Goal: Transaction & Acquisition: Purchase product/service

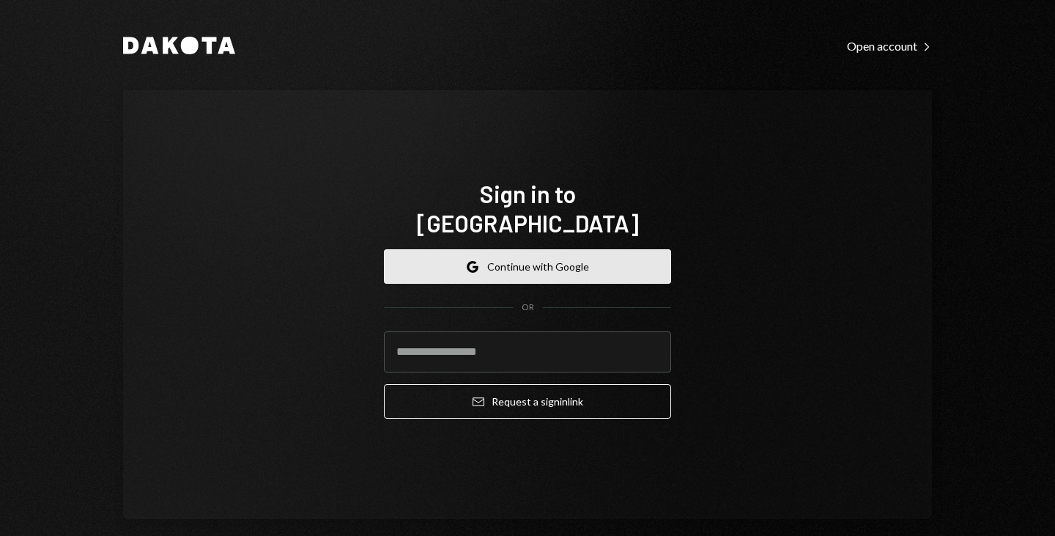
click at [484, 249] on button "Google Continue with Google" at bounding box center [527, 266] width 287 height 34
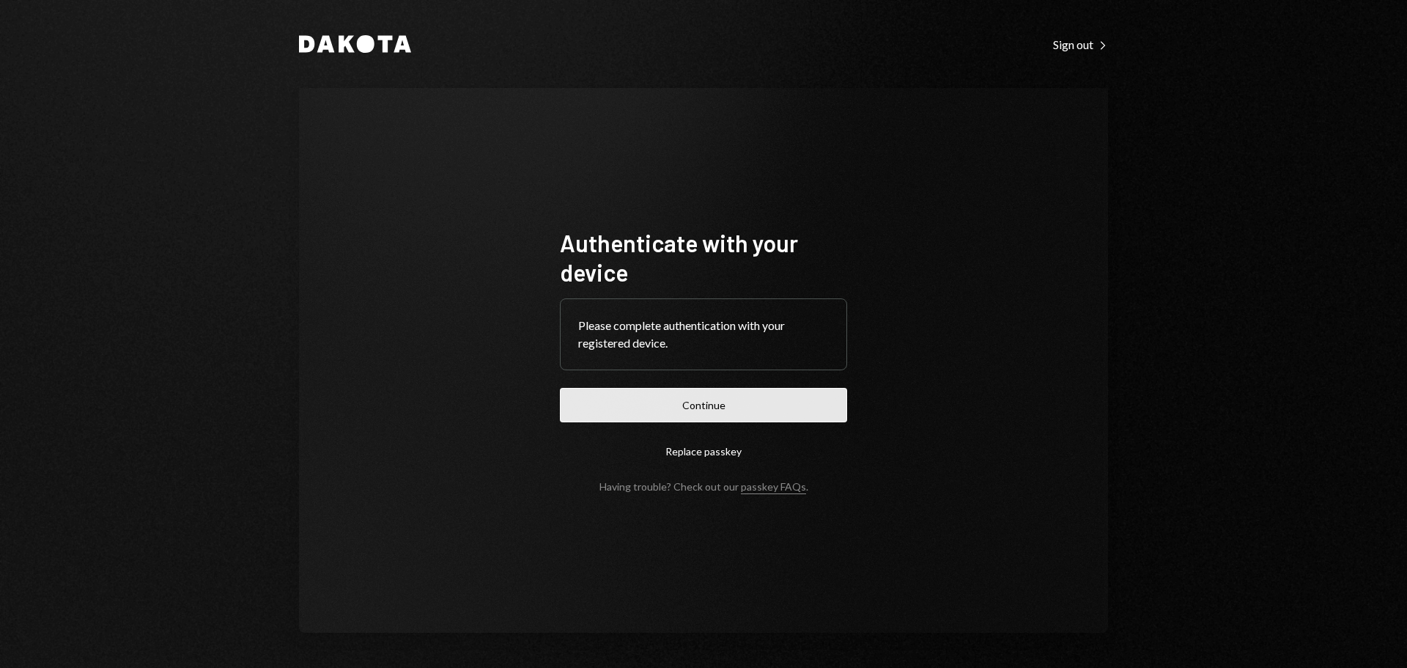
click at [661, 413] on button "Continue" at bounding box center [703, 405] width 287 height 34
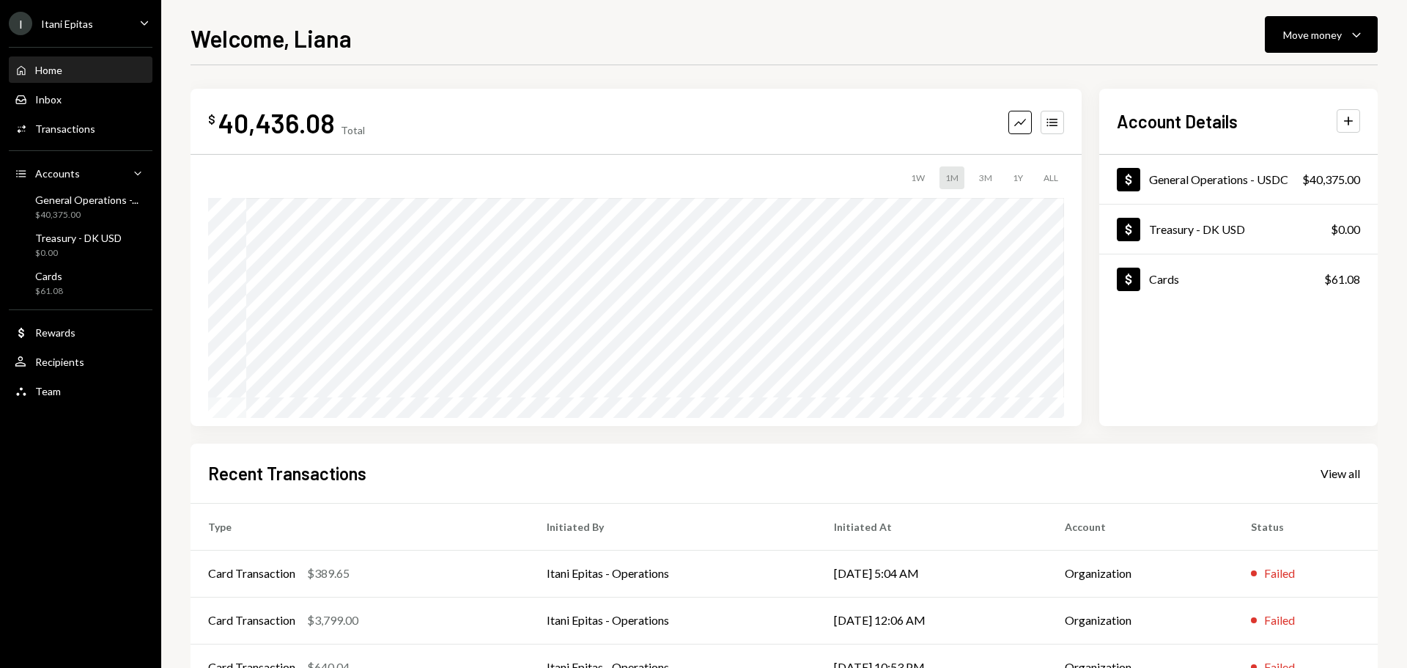
click at [52, 301] on div "Home Home Inbox Inbox Activities Transactions Accounts Accounts Caret Down Gene…" at bounding box center [80, 222] width 161 height 369
click at [73, 283] on div "Cards $61.08" at bounding box center [81, 284] width 132 height 28
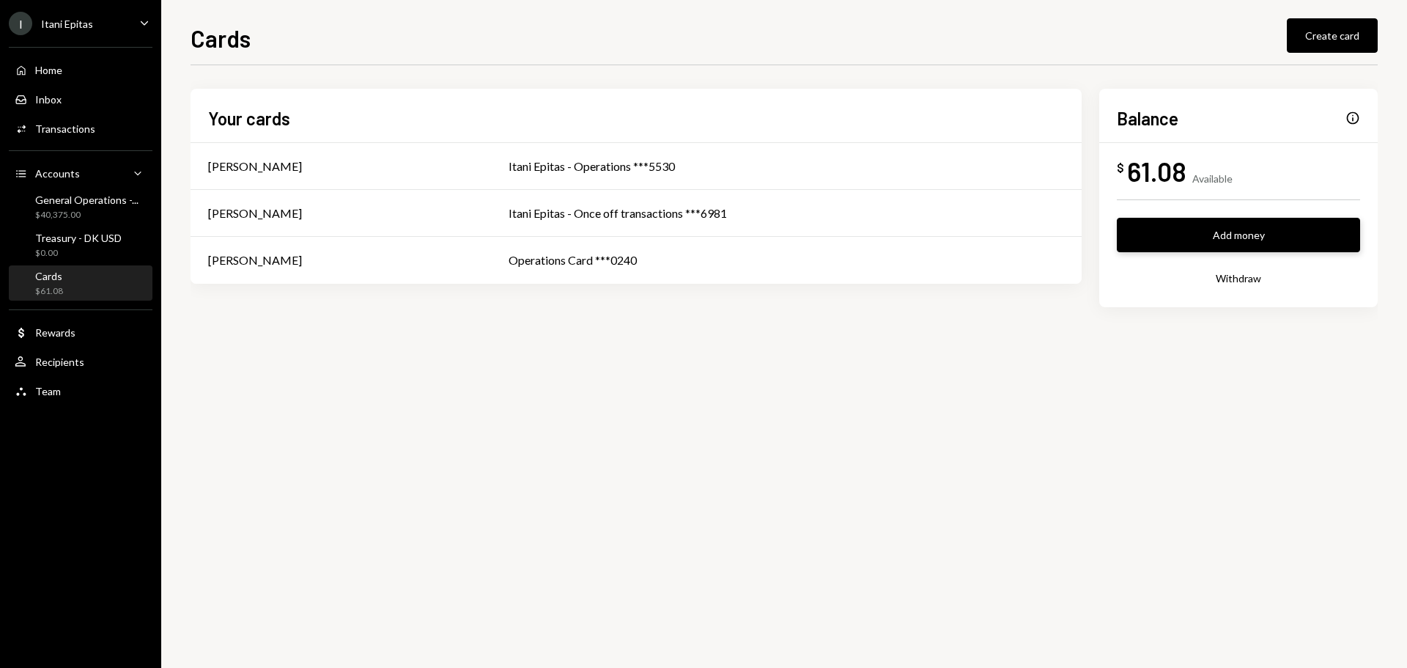
click at [1054, 232] on button "Add money" at bounding box center [1238, 235] width 243 height 34
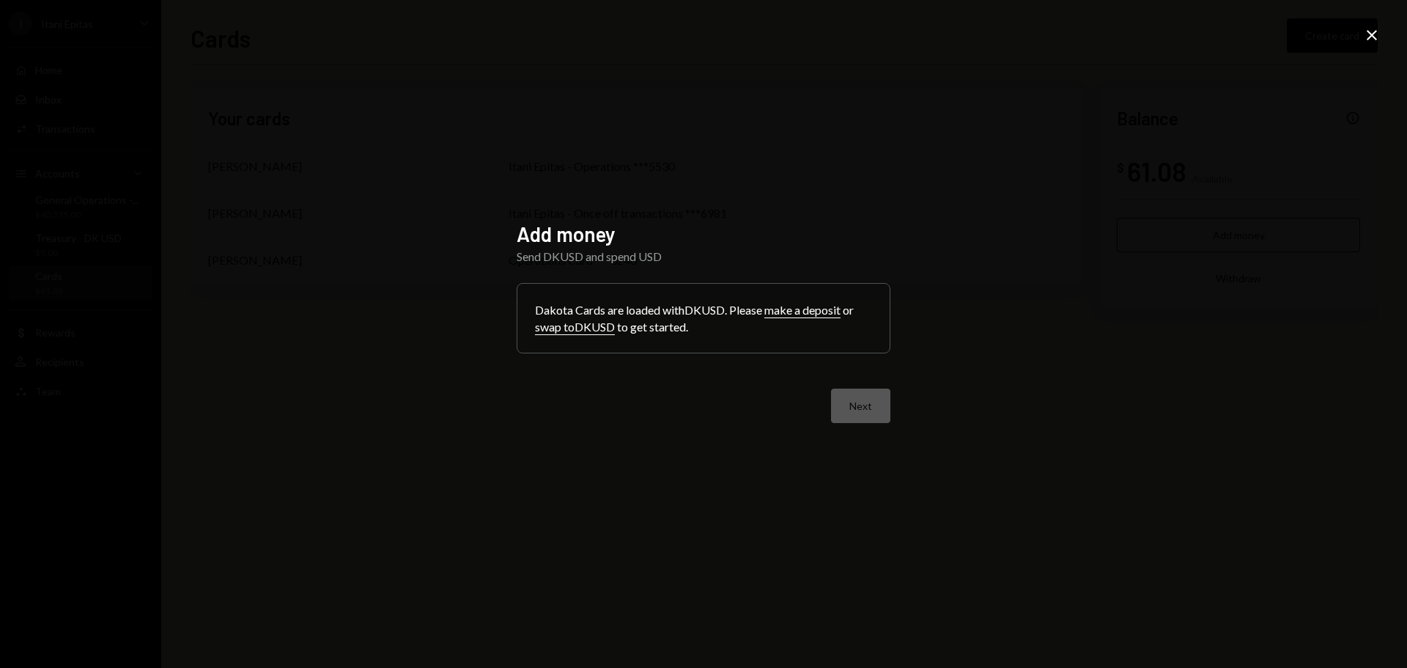
click at [563, 333] on button "swap to DKUSD" at bounding box center [575, 326] width 80 height 15
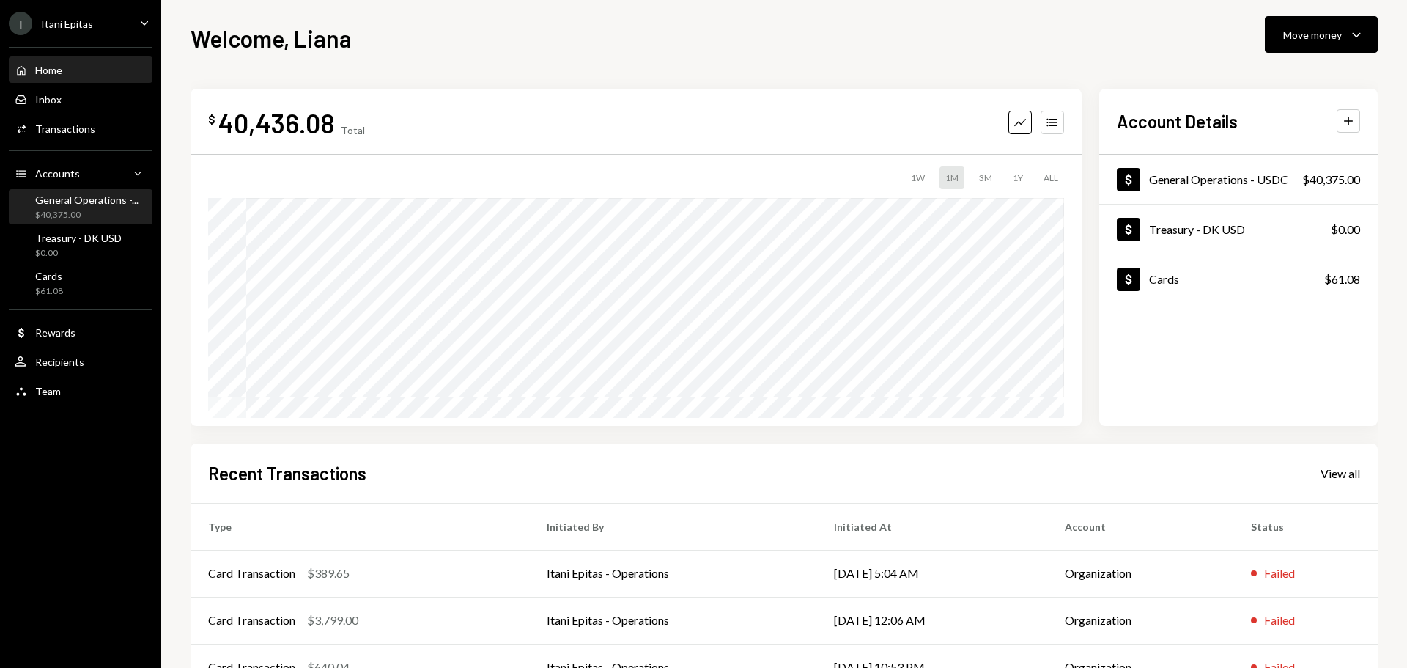
click at [78, 211] on div "$40,375.00" at bounding box center [86, 215] width 103 height 12
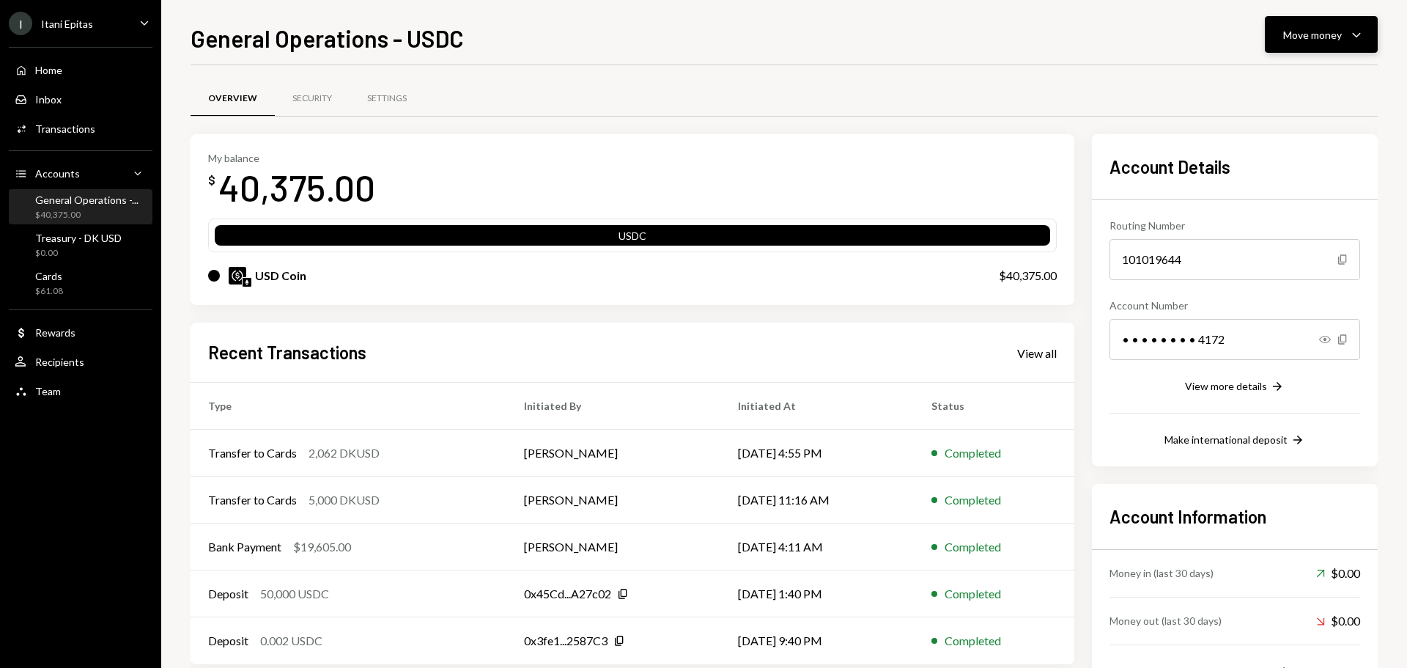
click at [1054, 24] on button "Move money Caret Down" at bounding box center [1321, 34] width 113 height 37
click at [1054, 84] on div "Send" at bounding box center [1309, 78] width 107 height 15
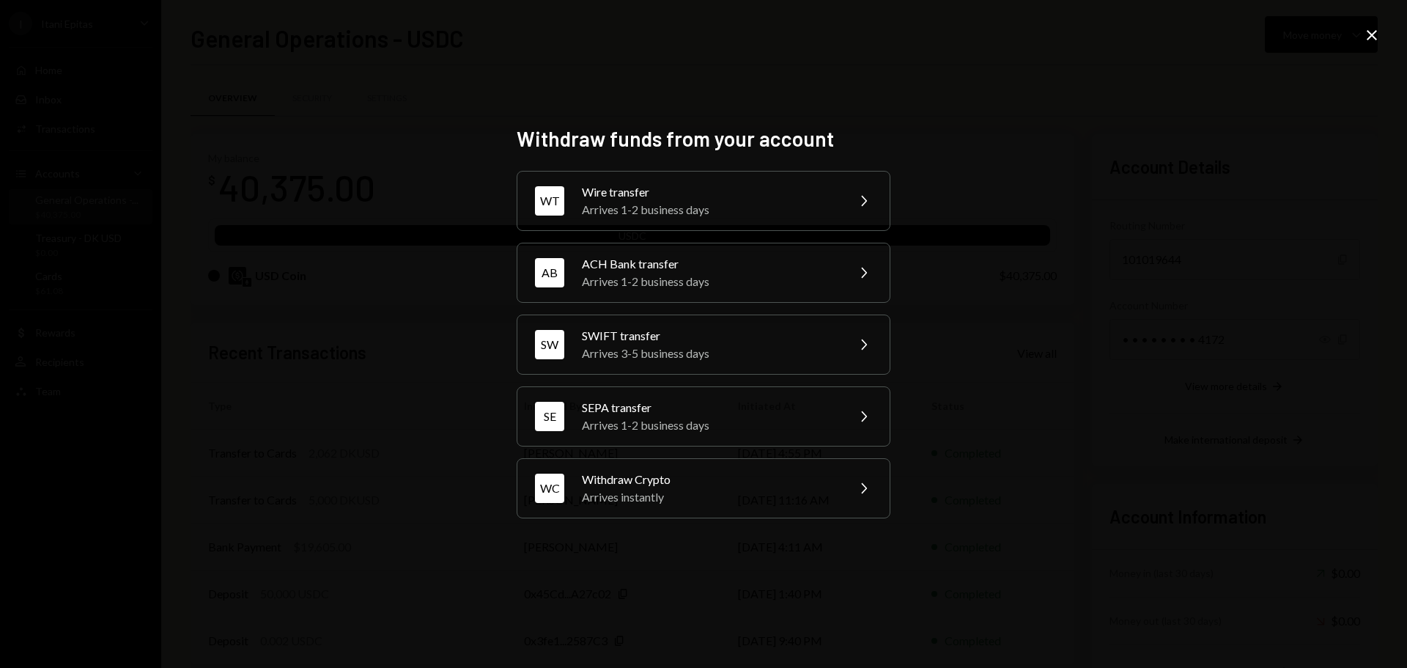
click at [1054, 45] on div "Withdraw funds from your account WT Wire transfer Arrives 1-2 business days Che…" at bounding box center [703, 334] width 1407 height 668
click at [1054, 42] on div "Withdraw funds from your account WT Wire transfer Arrives 1-2 business days Che…" at bounding box center [703, 334] width 1407 height 668
click at [1054, 37] on icon "Close" at bounding box center [1372, 35] width 18 height 18
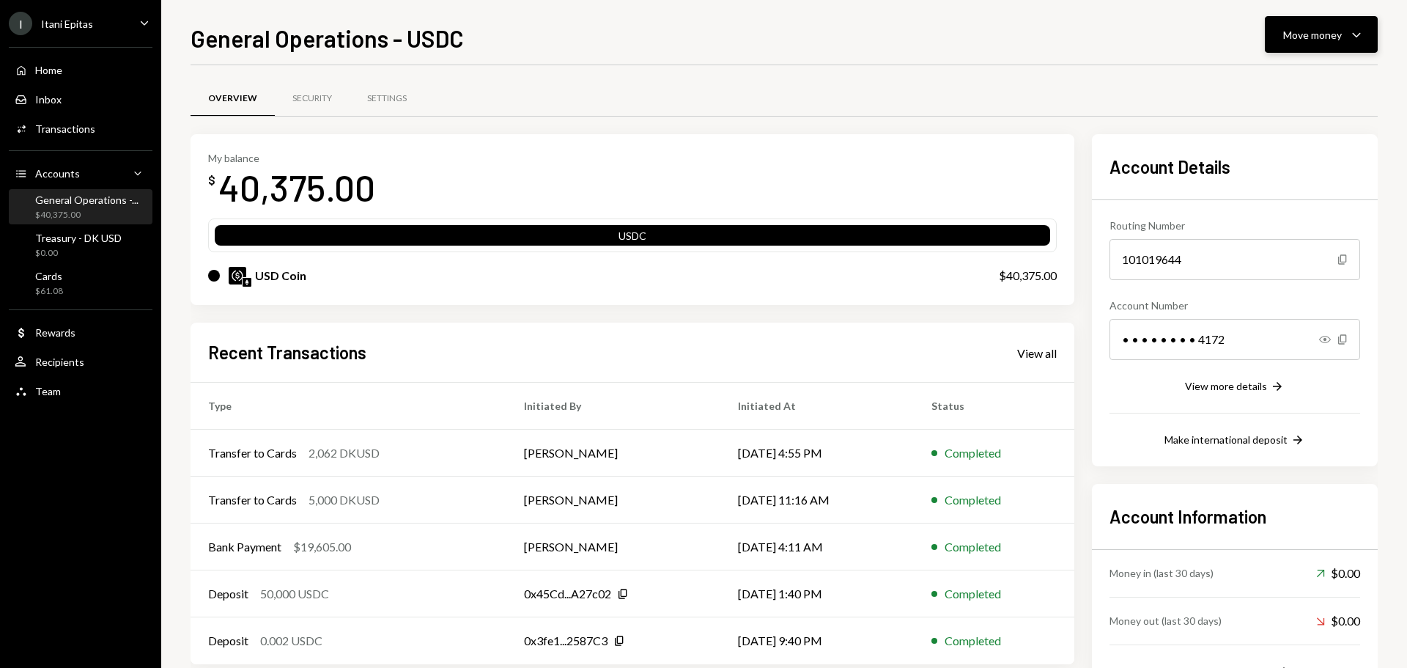
click at [1054, 35] on button "Move money Caret Down" at bounding box center [1321, 34] width 113 height 37
click at [1054, 123] on div "Convert Transfer" at bounding box center [1298, 111] width 147 height 33
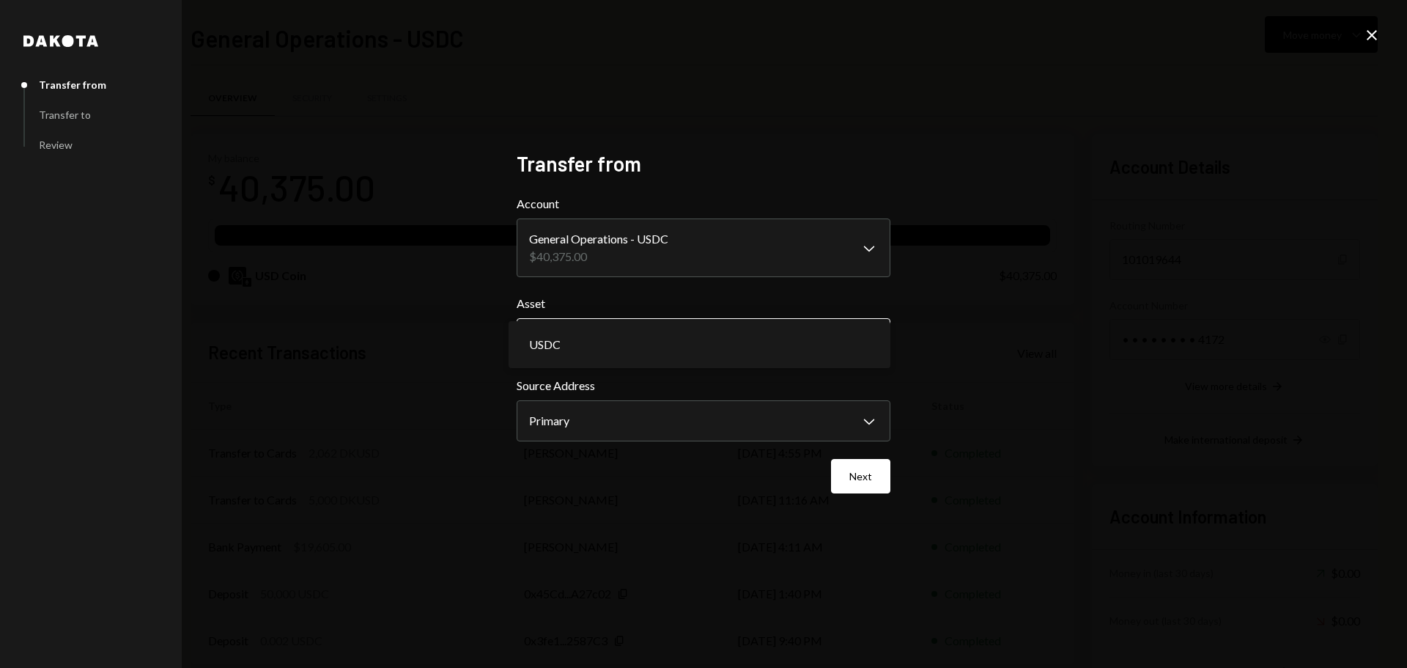
click at [854, 351] on body "I Itani Epitas Caret Down Home Home Inbox Inbox Activities Transactions Account…" at bounding box center [703, 334] width 1407 height 668
click at [851, 480] on button "Next" at bounding box center [860, 476] width 59 height 34
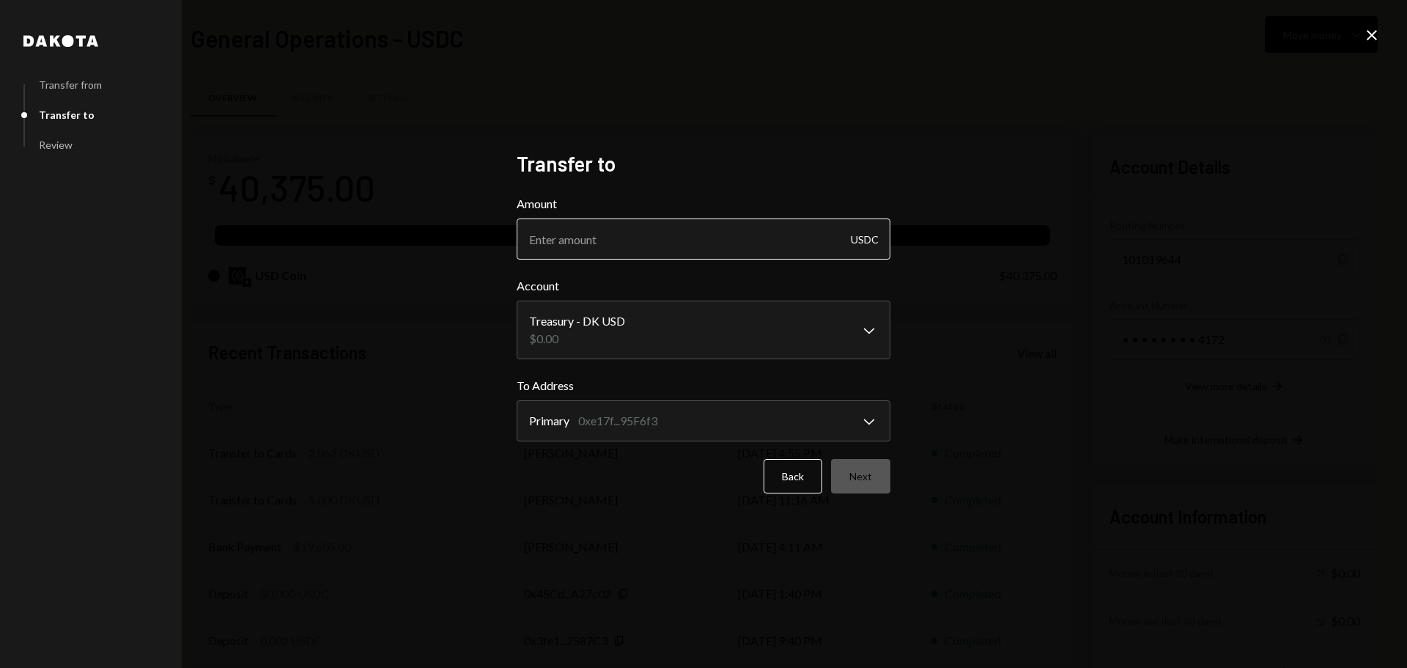
click at [589, 241] on input "Amount" at bounding box center [704, 238] width 374 height 41
type input "40000"
click at [864, 472] on button "Next" at bounding box center [860, 476] width 59 height 34
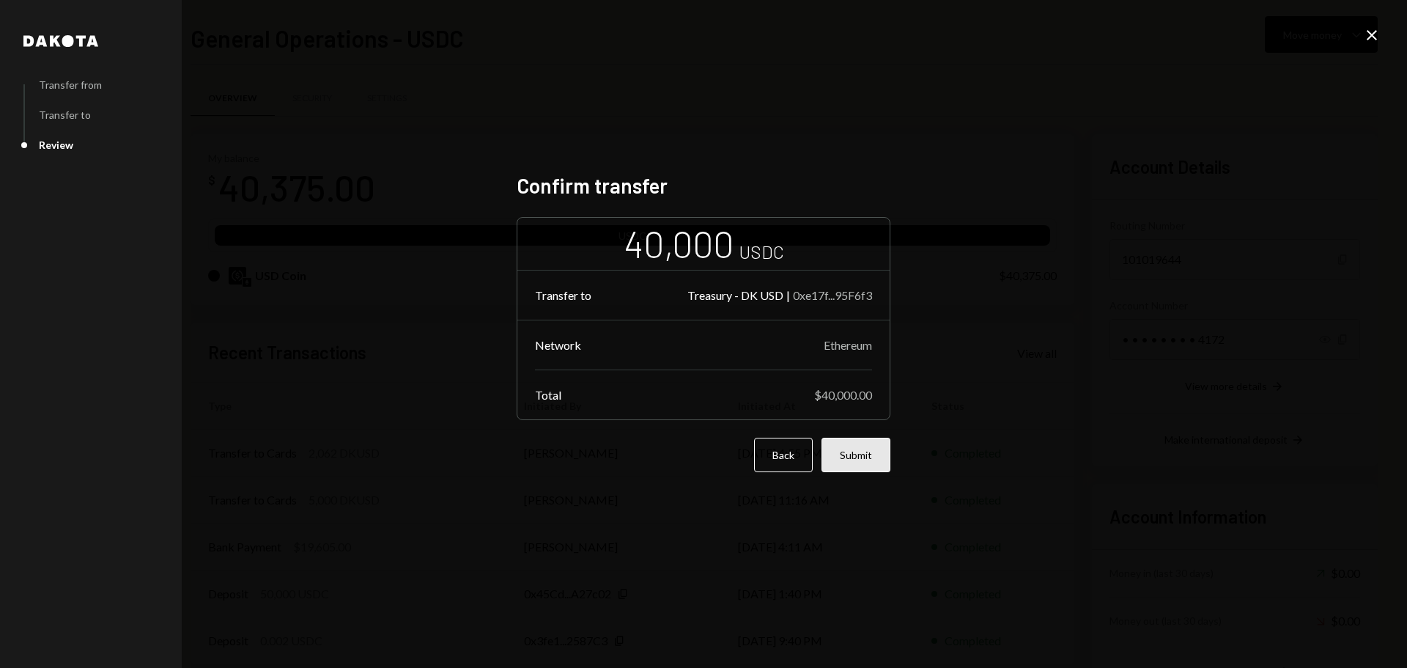
click at [844, 441] on button "Submit" at bounding box center [855, 454] width 69 height 34
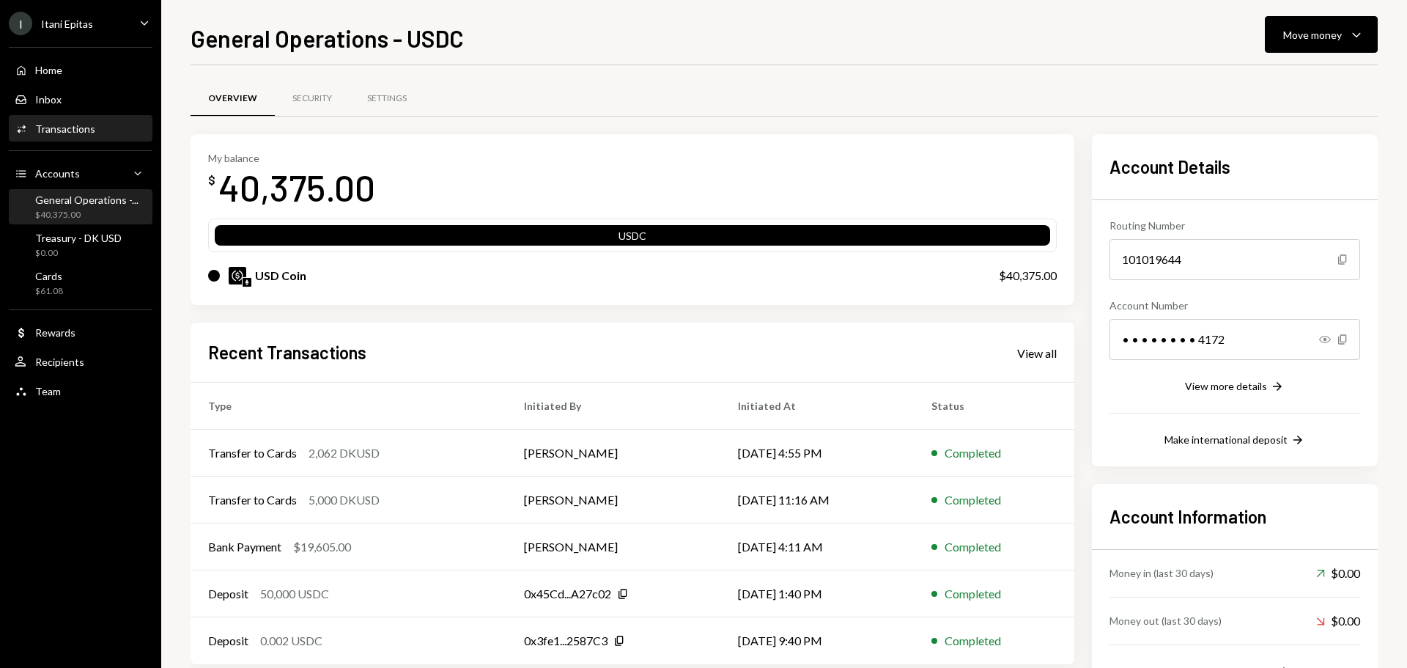
click at [57, 128] on div "Transactions" at bounding box center [65, 128] width 60 height 12
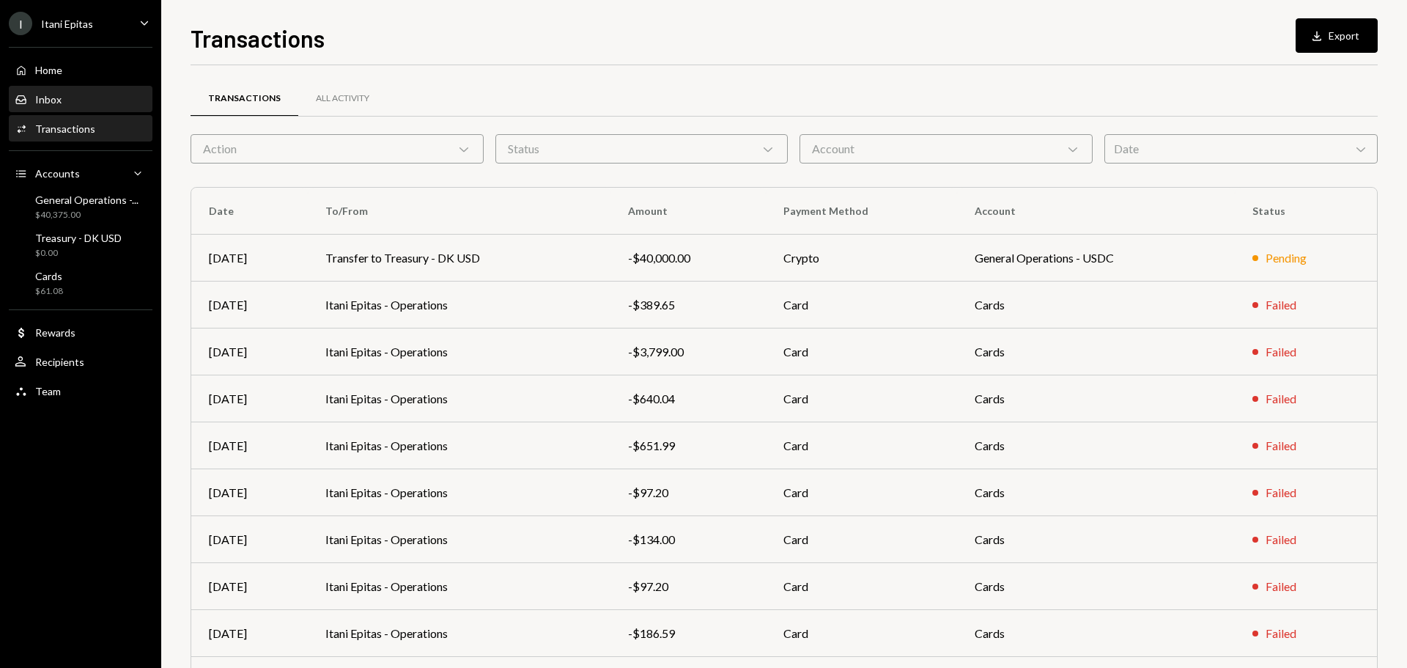
click at [64, 96] on div "Inbox Inbox" at bounding box center [81, 99] width 132 height 13
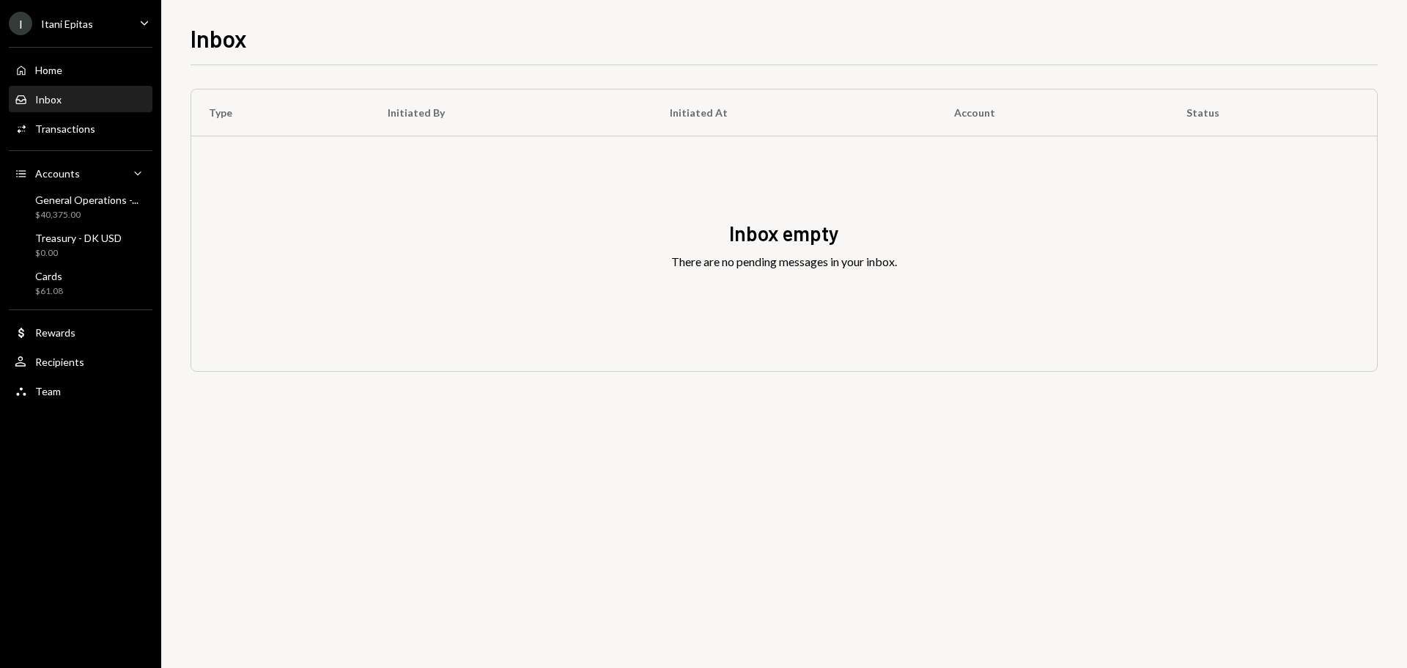
click at [77, 141] on div "Home Home Inbox Inbox Activities Transactions Accounts Accounts Caret Down Gene…" at bounding box center [80, 222] width 161 height 369
click at [75, 135] on div "Activities Transactions" at bounding box center [55, 128] width 81 height 13
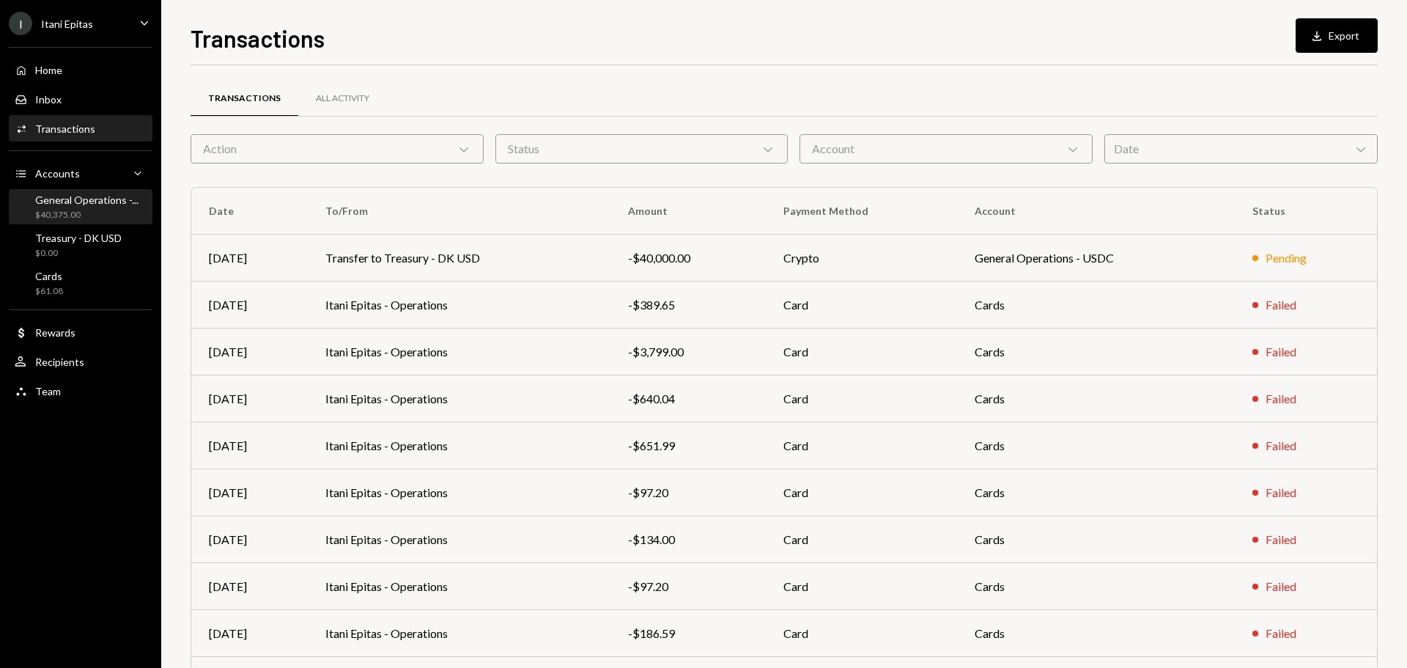
click at [97, 215] on div "$40,375.00" at bounding box center [86, 215] width 103 height 12
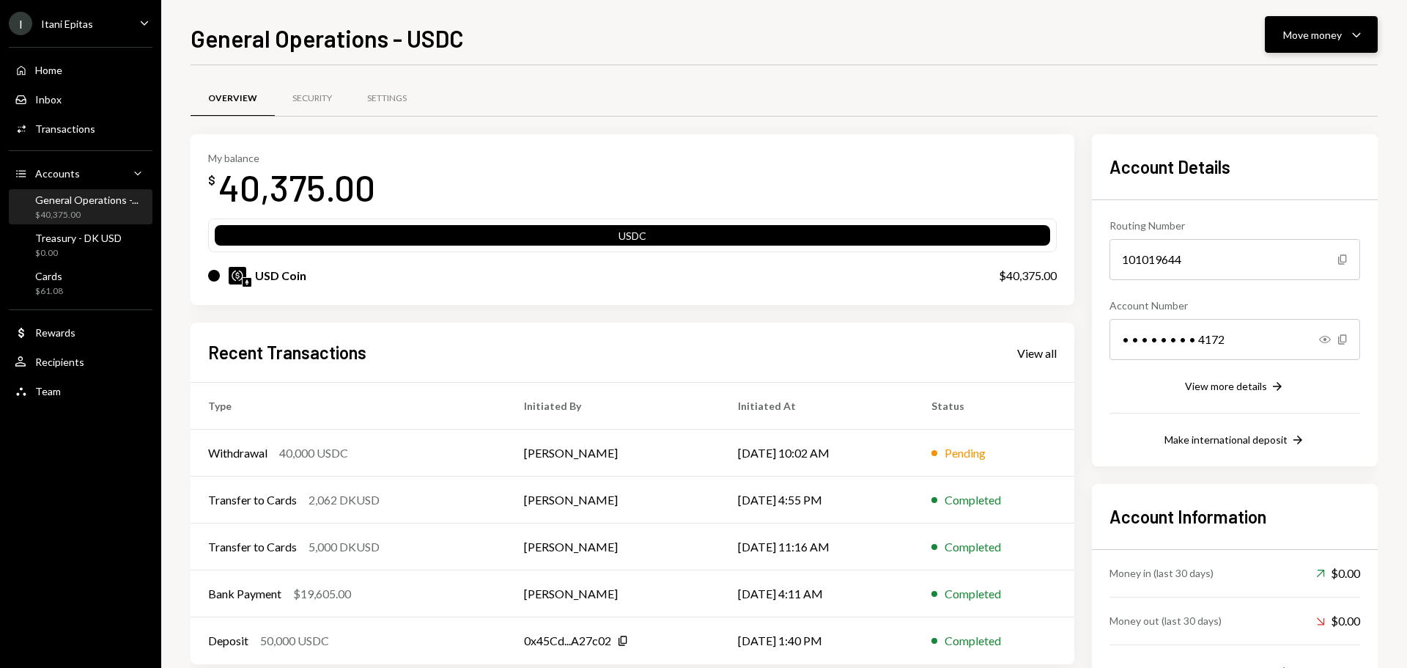
click at [1054, 36] on div "Move money" at bounding box center [1312, 34] width 59 height 15
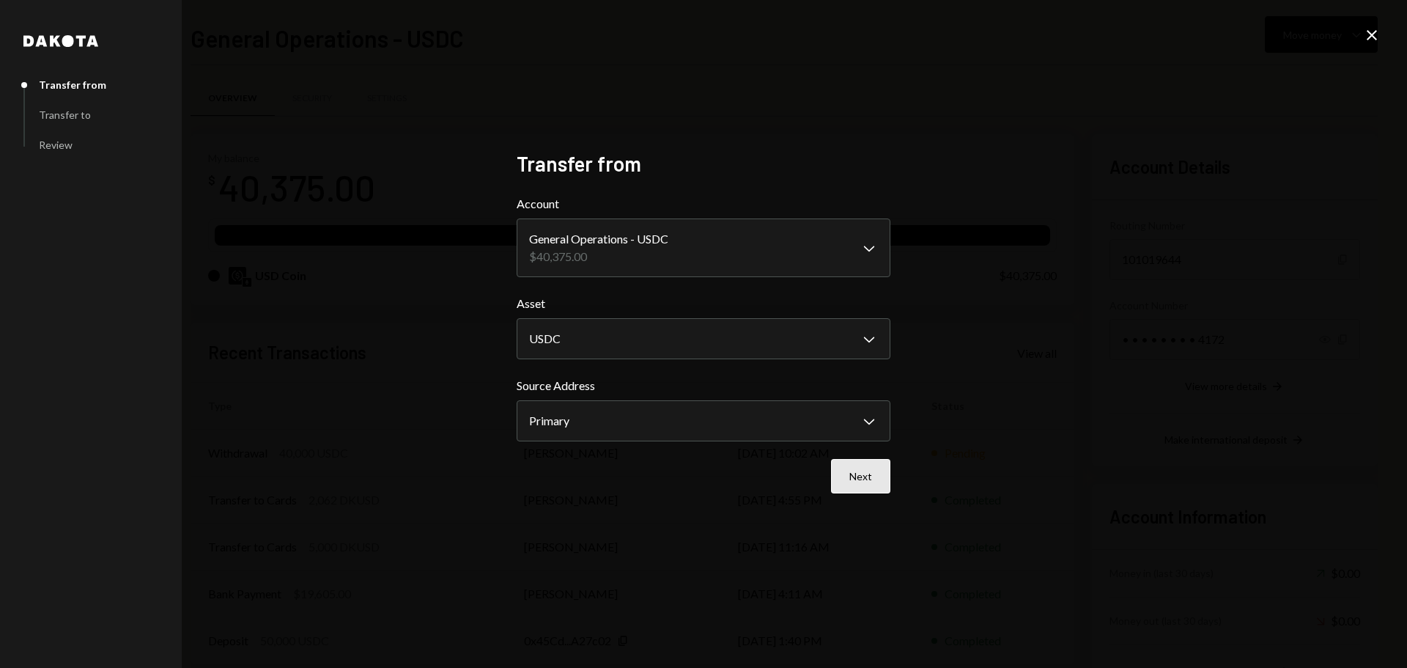
click at [881, 470] on button "Next" at bounding box center [860, 476] width 59 height 34
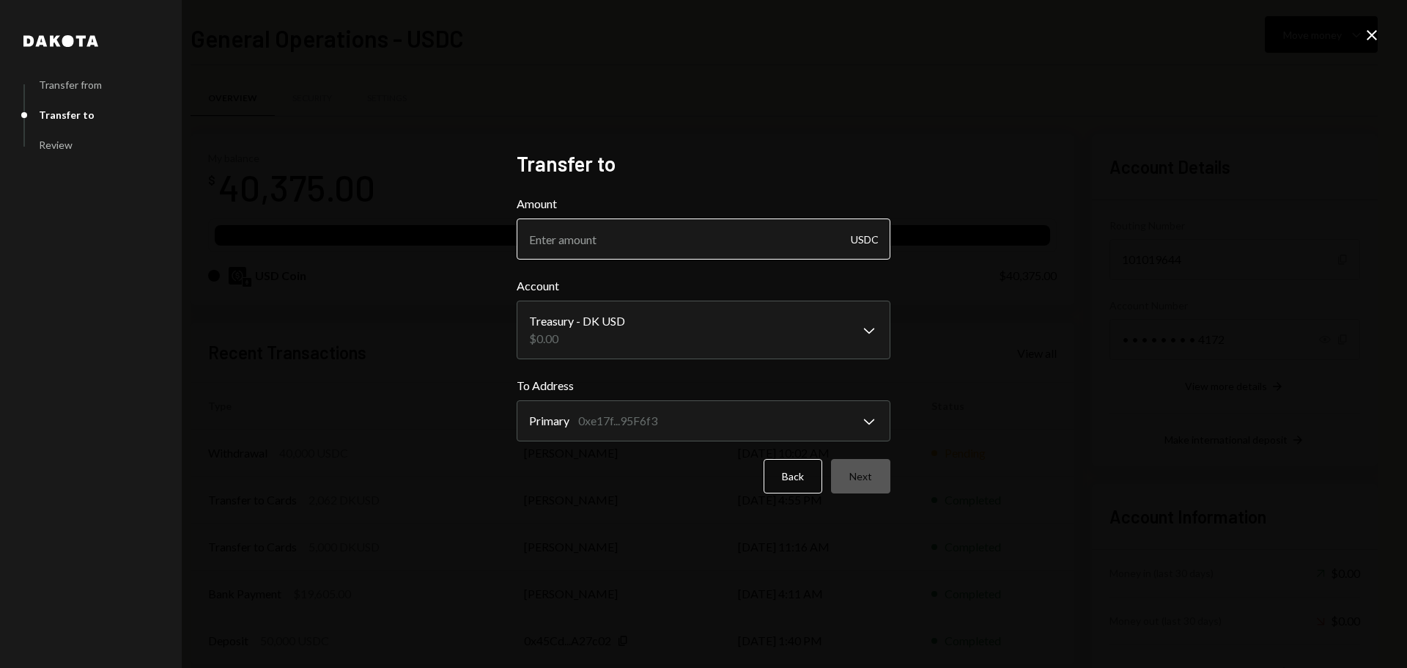
click at [657, 237] on input "Amount" at bounding box center [704, 238] width 374 height 41
type input "40000"
click at [861, 484] on button "Next" at bounding box center [860, 476] width 59 height 34
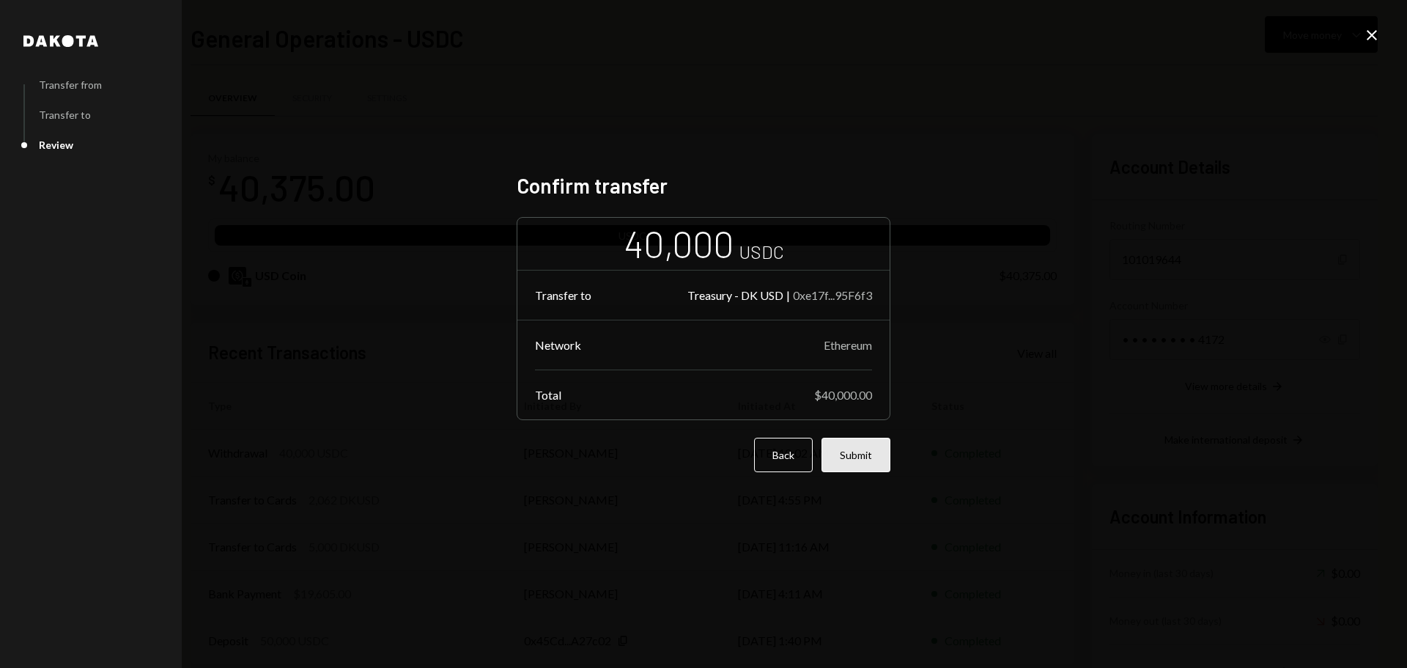
click at [854, 454] on button "Submit" at bounding box center [855, 454] width 69 height 34
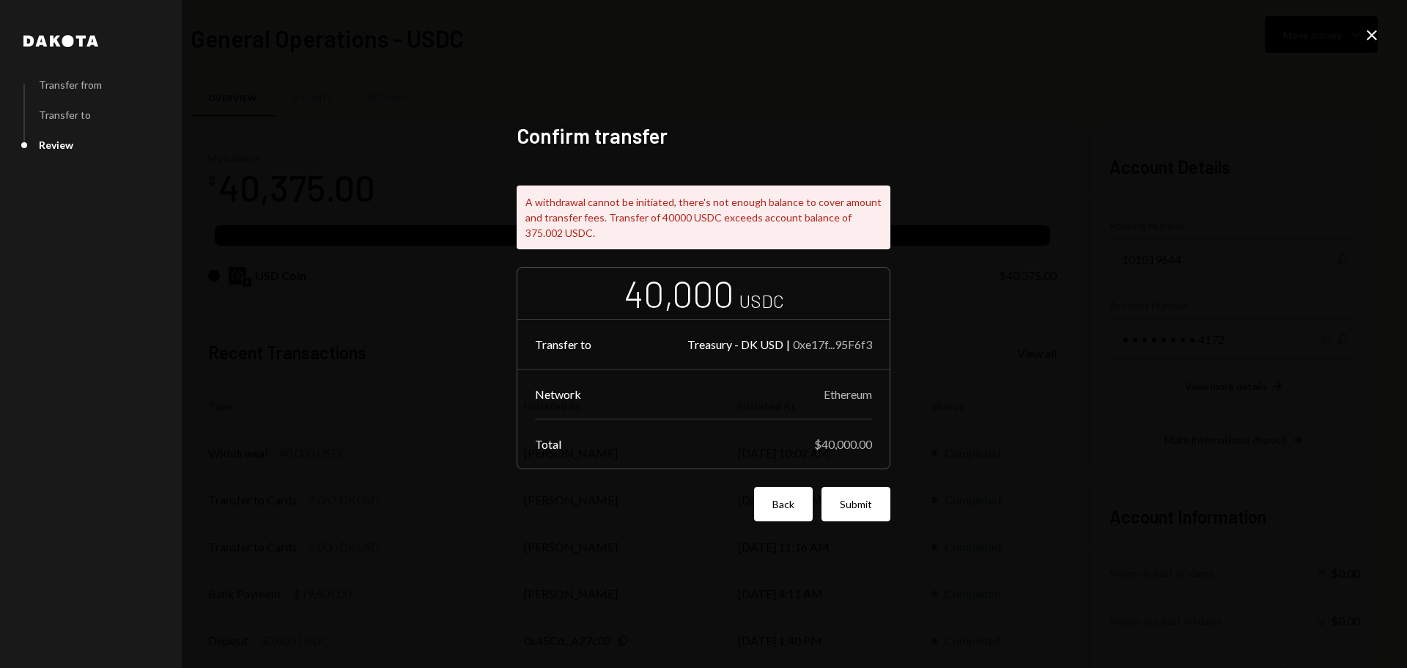
click at [772, 514] on button "Back" at bounding box center [783, 504] width 59 height 34
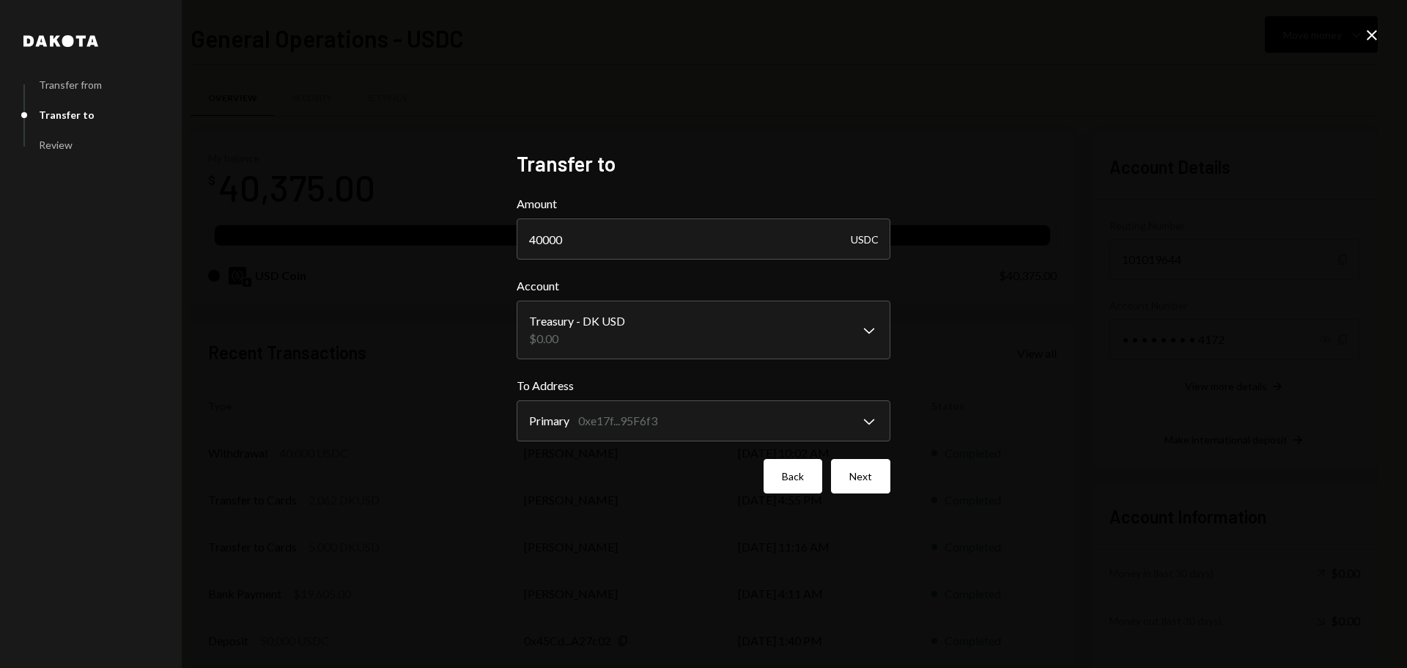
click at [795, 465] on button "Back" at bounding box center [793, 476] width 59 height 34
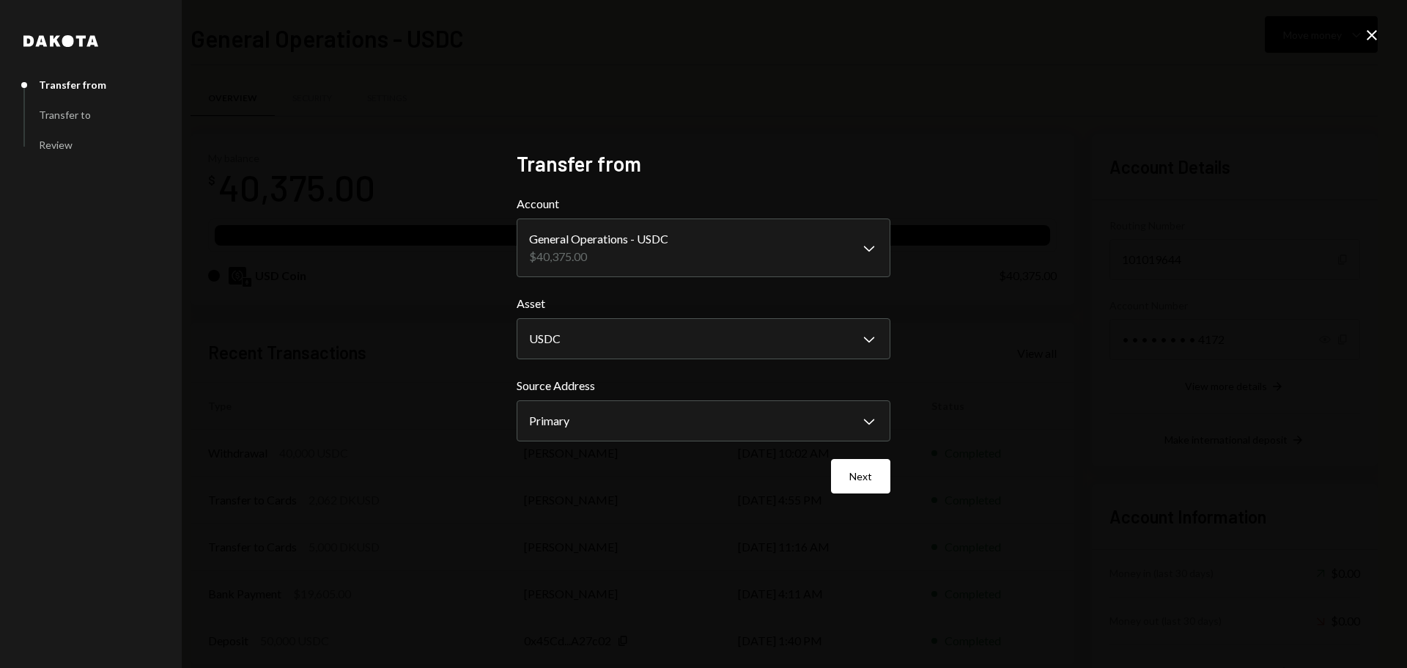
click at [1383, 32] on div "**********" at bounding box center [703, 334] width 1407 height 668
click at [1378, 32] on icon "Close" at bounding box center [1372, 35] width 18 height 18
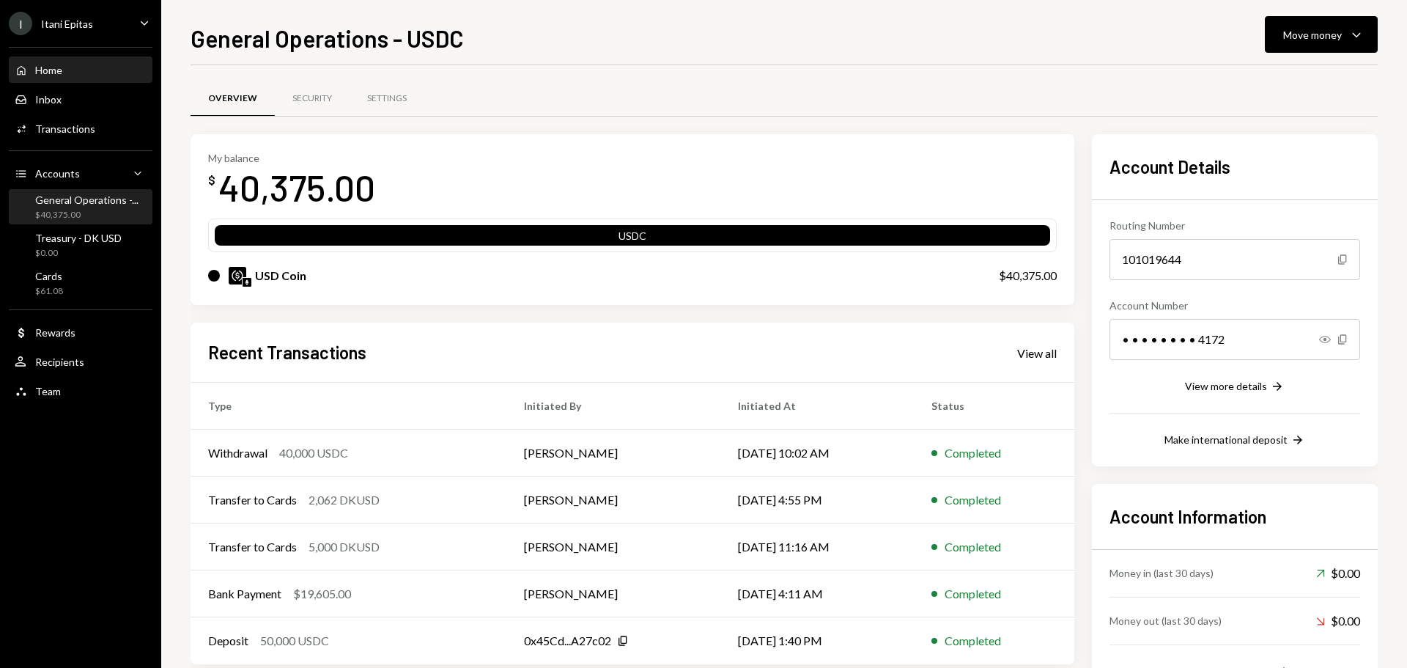
click at [51, 71] on div "Home" at bounding box center [48, 70] width 27 height 12
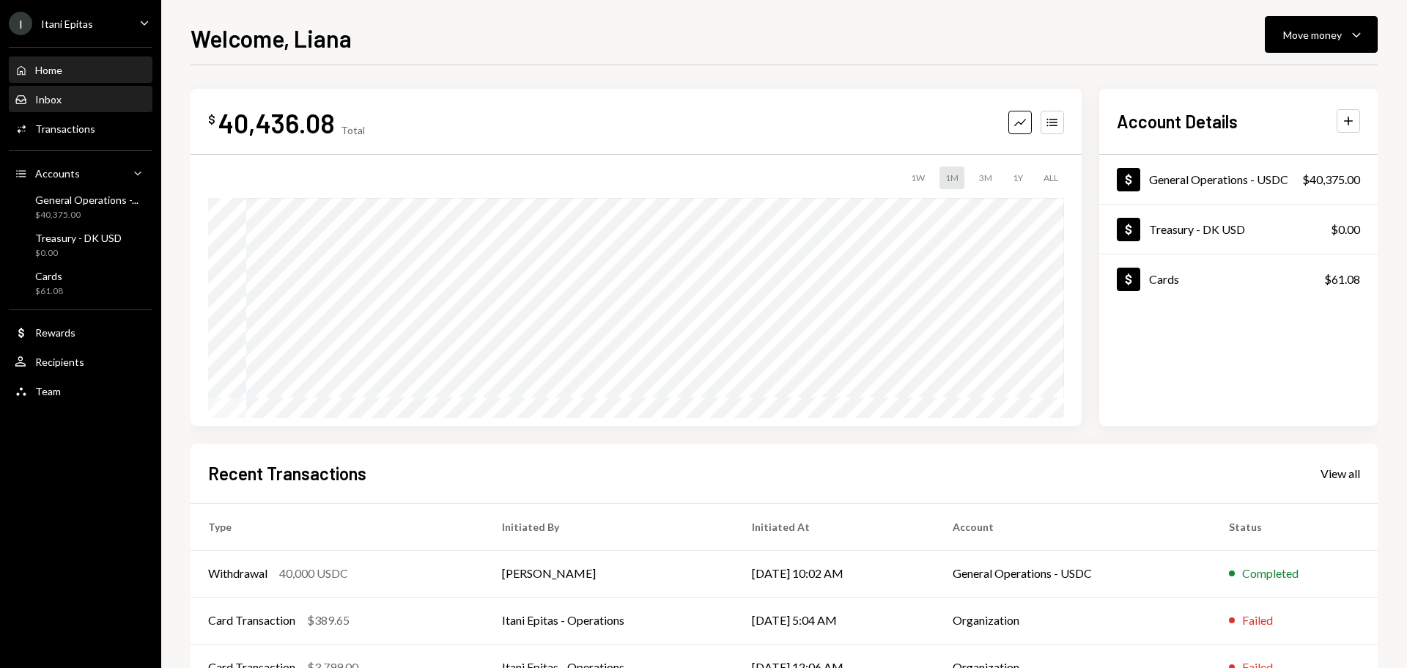
click at [62, 96] on div "Inbox Inbox" at bounding box center [81, 99] width 132 height 13
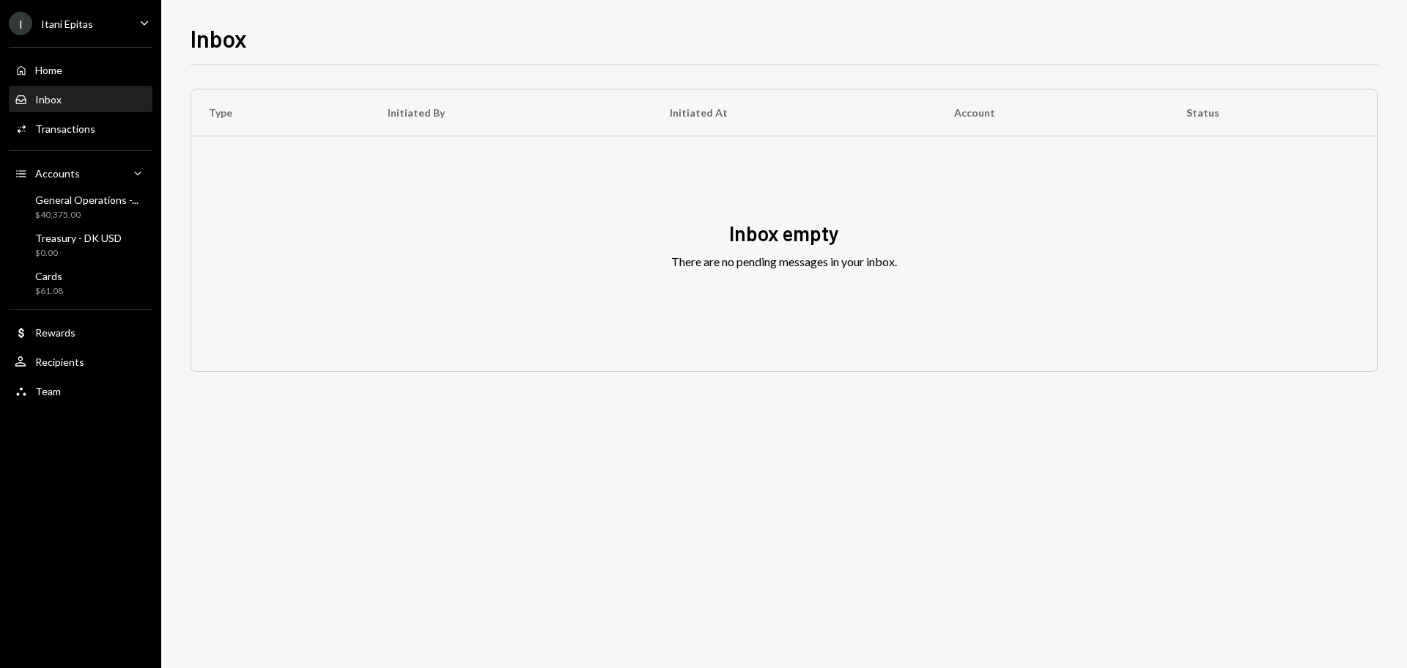
click at [49, 84] on div "Home Home Inbox Inbox Activities Transactions Accounts Accounts Caret Down Gene…" at bounding box center [80, 222] width 161 height 369
click at [67, 78] on div "Home Home" at bounding box center [81, 70] width 132 height 25
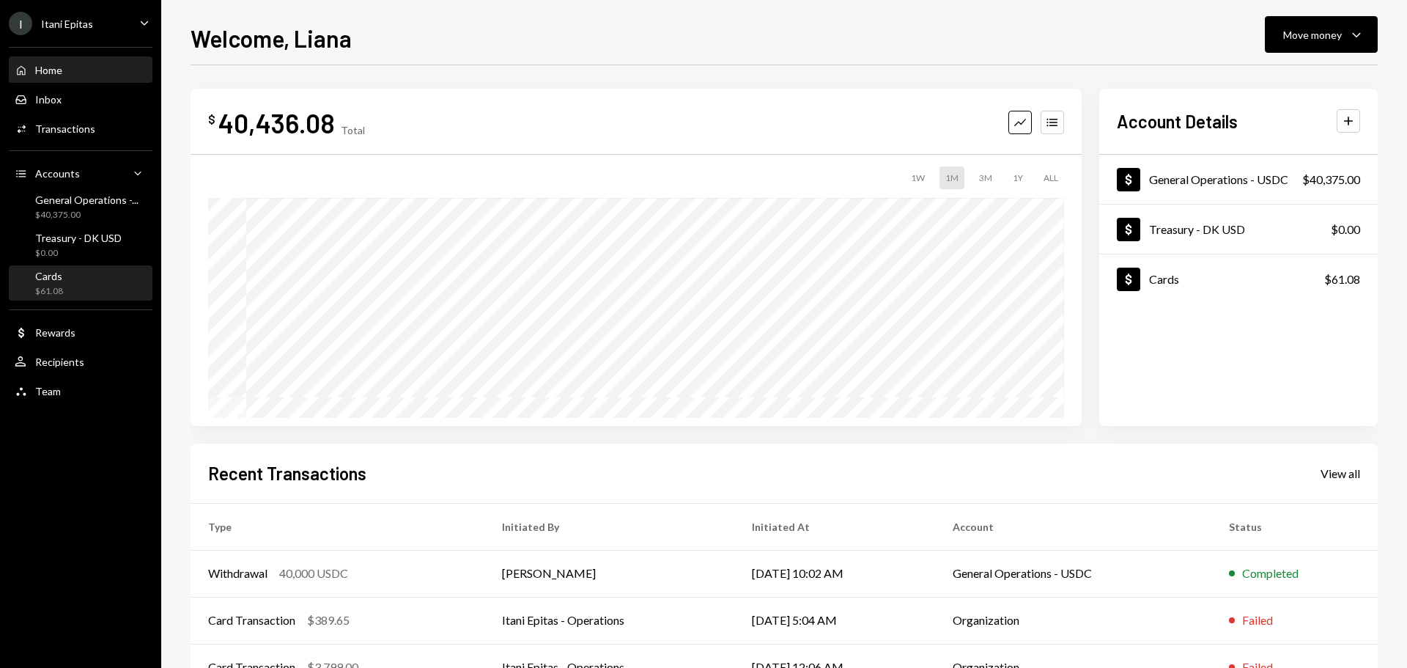
click at [48, 276] on div "Cards" at bounding box center [49, 276] width 28 height 12
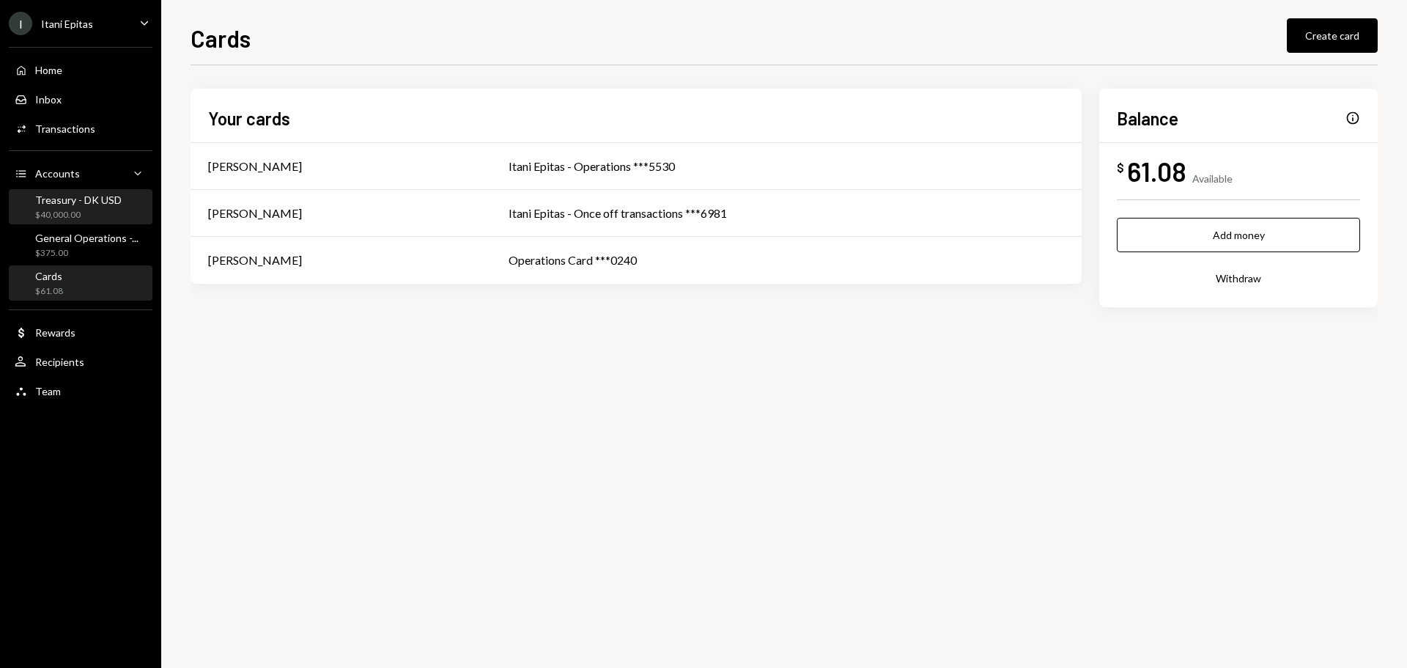
click at [66, 210] on div "$40,000.00" at bounding box center [78, 215] width 86 height 12
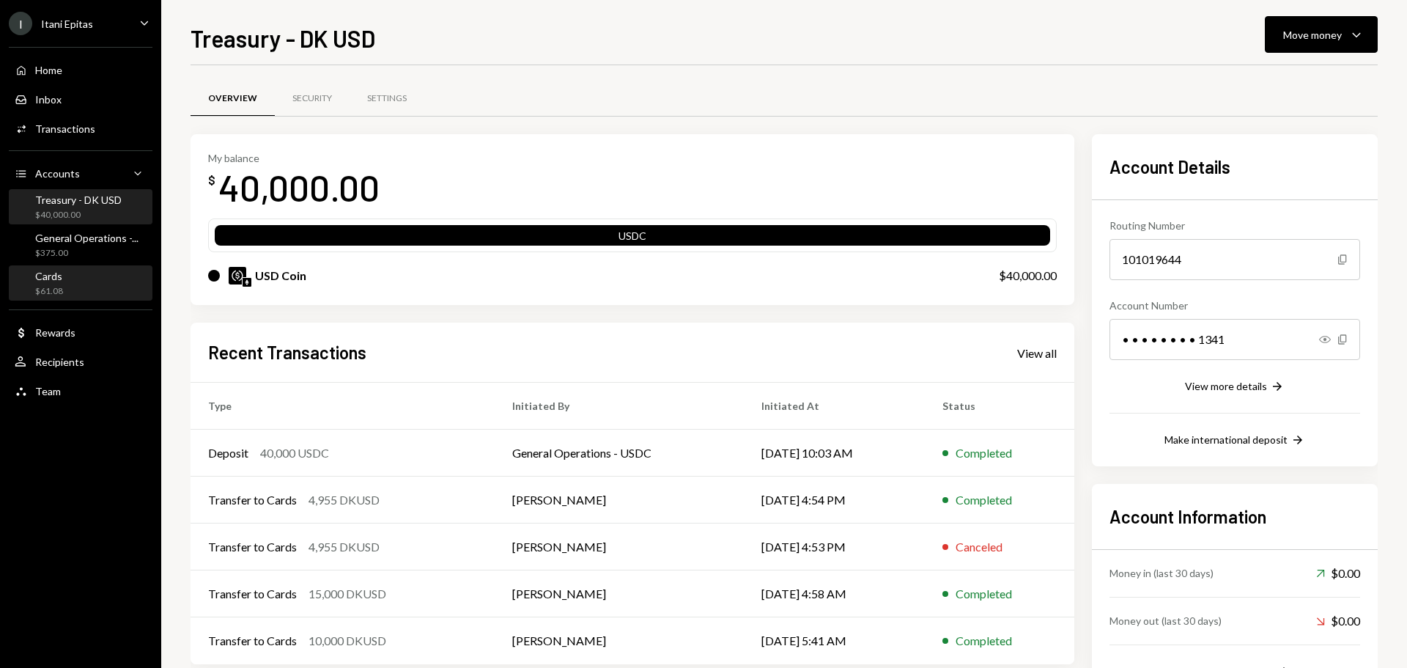
click at [71, 273] on div "Cards $61.08" at bounding box center [81, 284] width 132 height 28
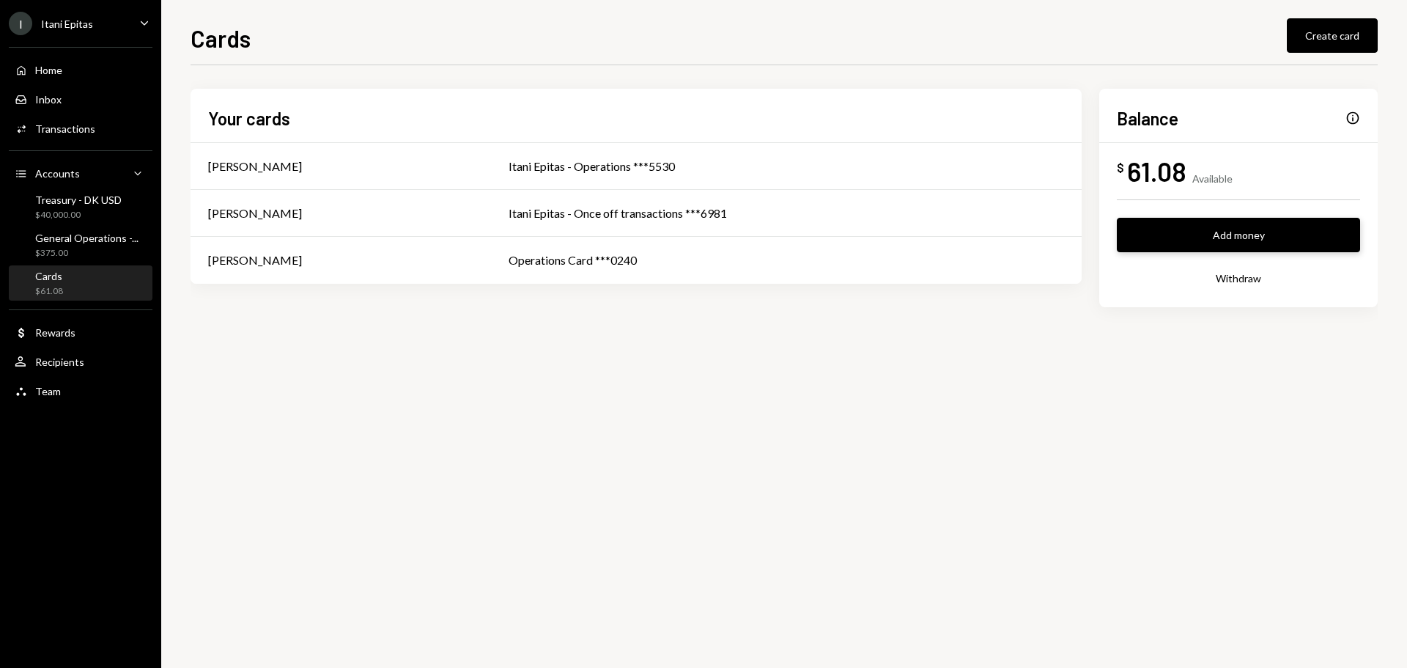
click at [1261, 236] on button "Add money" at bounding box center [1238, 235] width 243 height 34
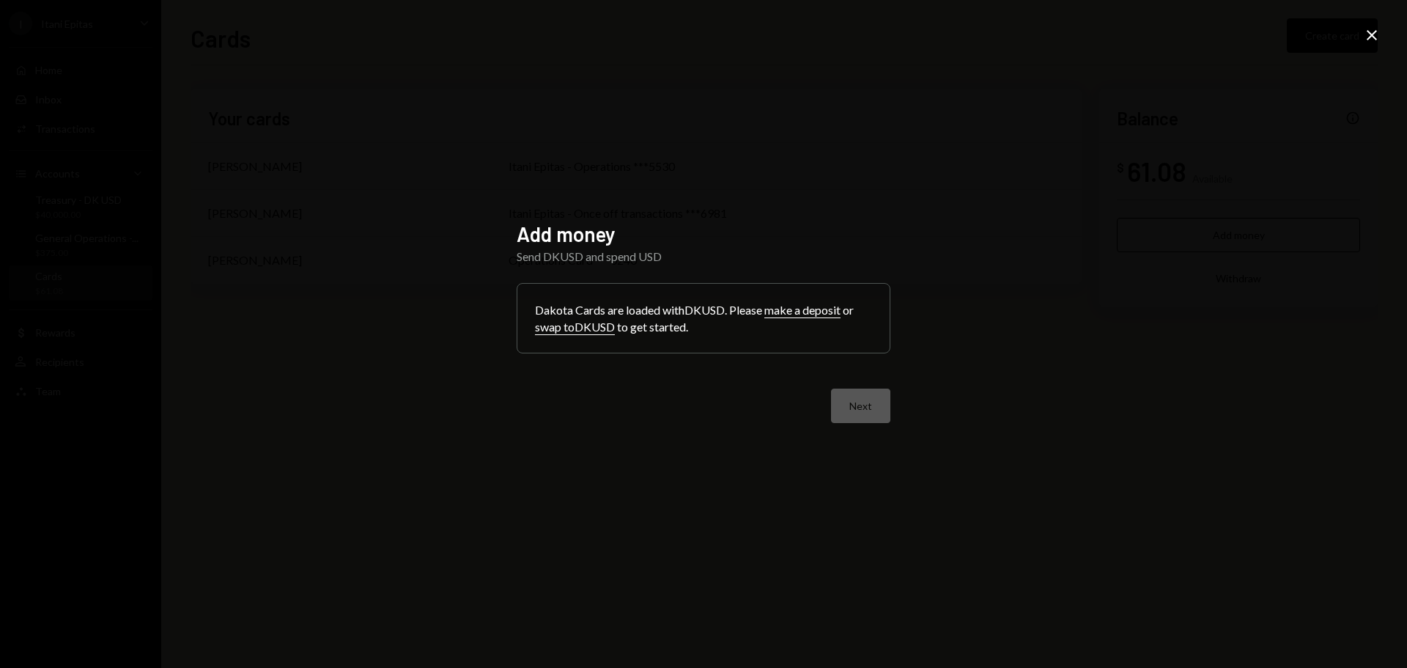
click at [1381, 27] on div "Add money Send DKUSD and spend USD Dakota Cards are loaded with DKUSD . Please …" at bounding box center [703, 334] width 1407 height 668
click at [1371, 35] on icon at bounding box center [1372, 35] width 10 height 10
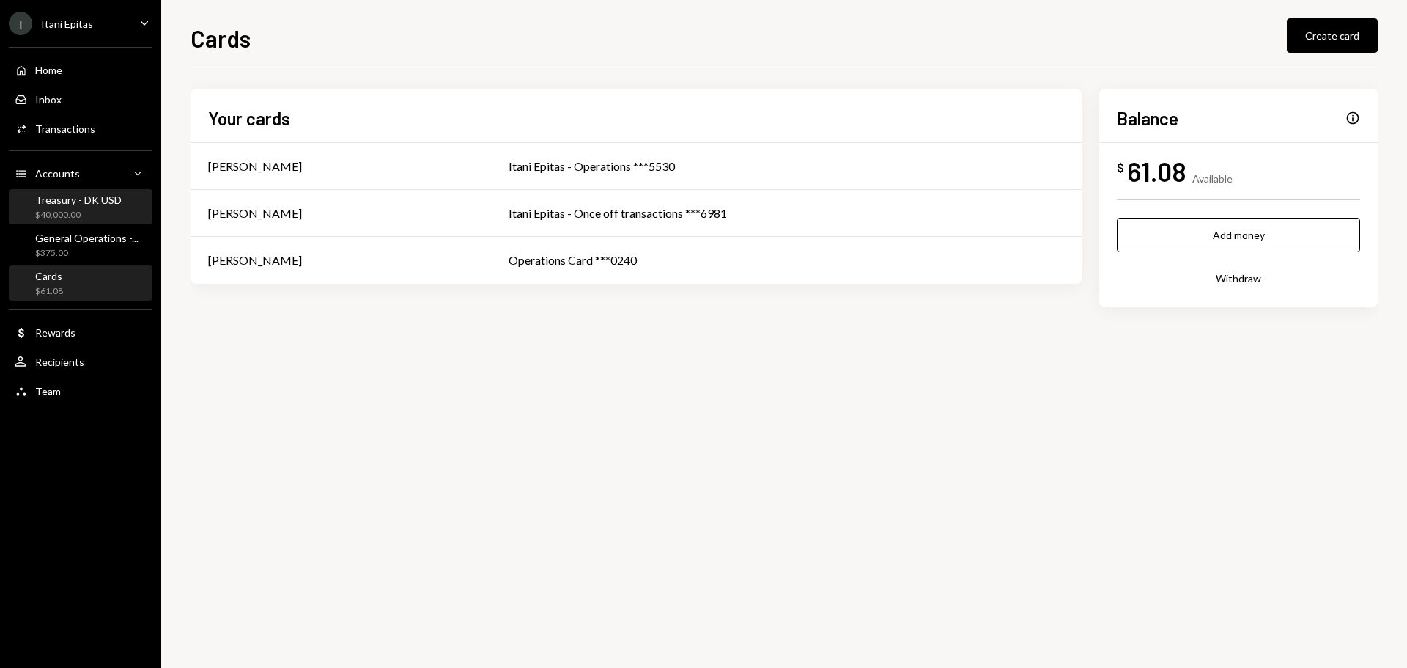
click at [51, 209] on div "$40,000.00" at bounding box center [78, 215] width 86 height 12
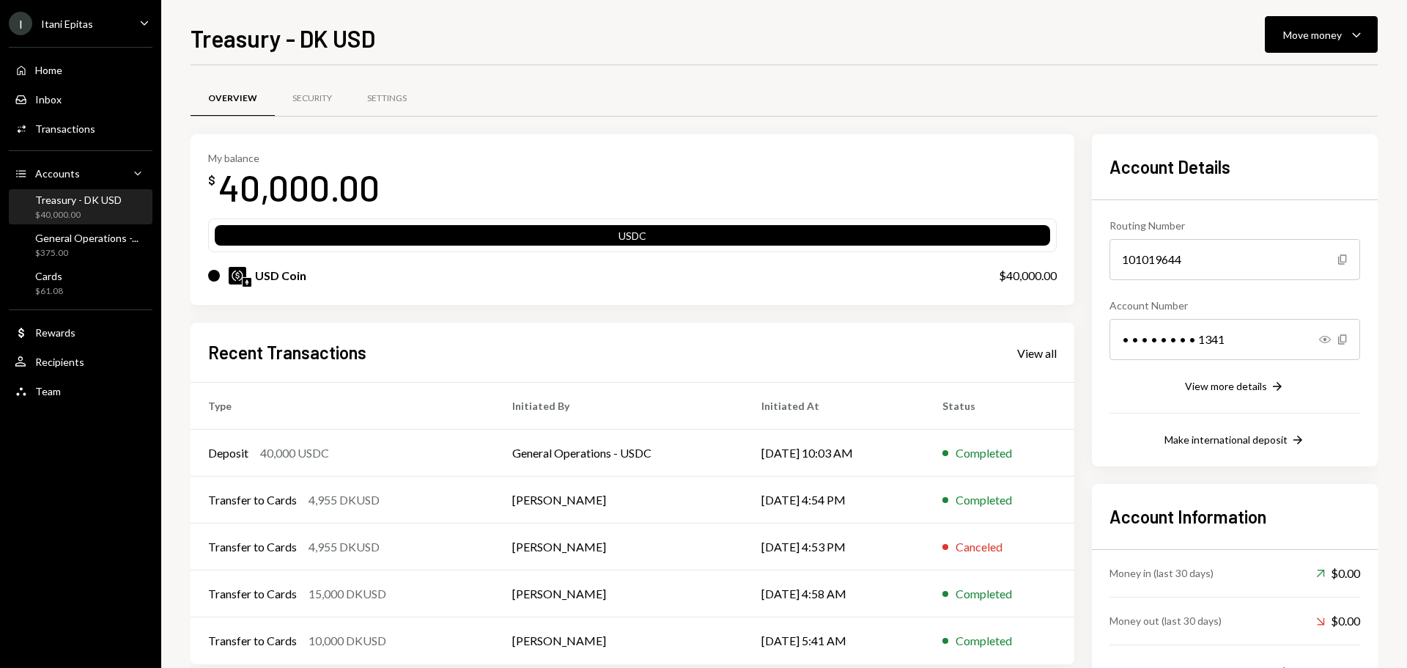
click at [1334, 11] on div "Treasury - DK USD Move money Caret Down Overview Security Settings My balance $…" at bounding box center [784, 334] width 1246 height 668
click at [1345, 23] on button "Move money Caret Down" at bounding box center [1321, 34] width 113 height 37
click at [1293, 108] on div "Transfer" at bounding box center [1309, 111] width 107 height 15
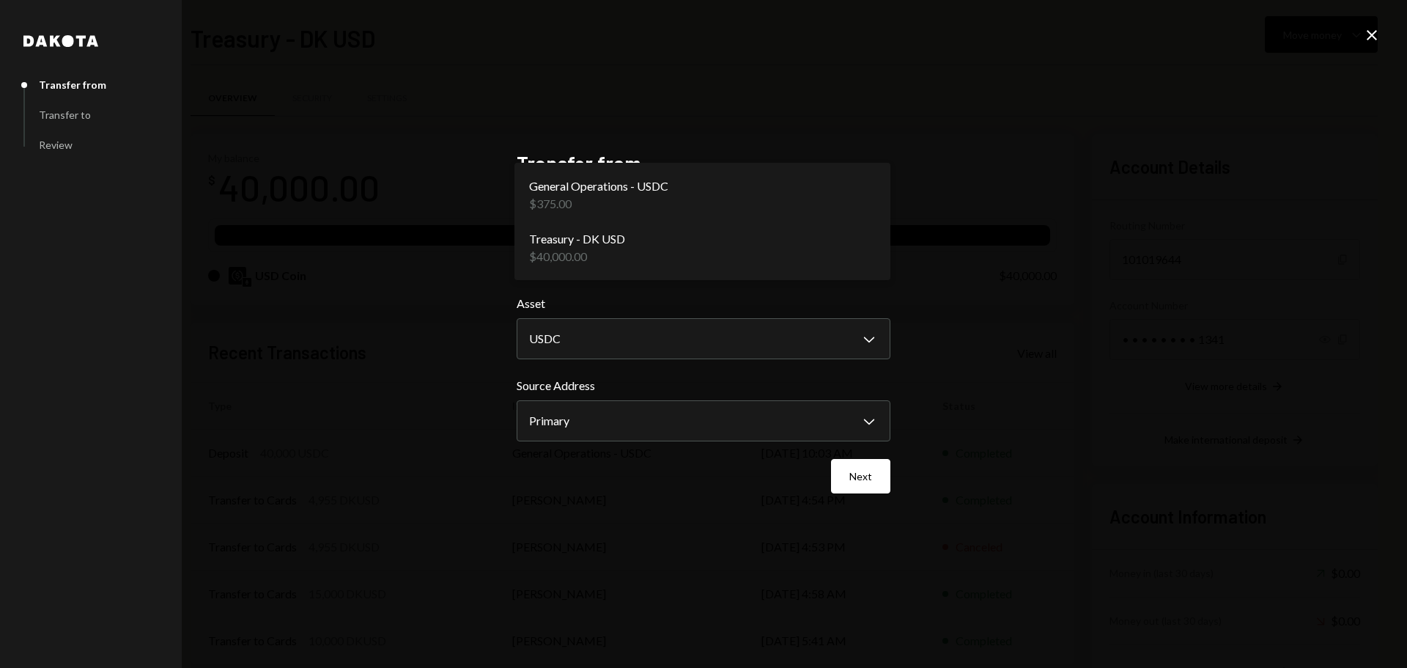
click at [601, 251] on body "I Itani Epitas Caret Down Home Home Inbox Inbox Activities Transactions Account…" at bounding box center [703, 334] width 1407 height 668
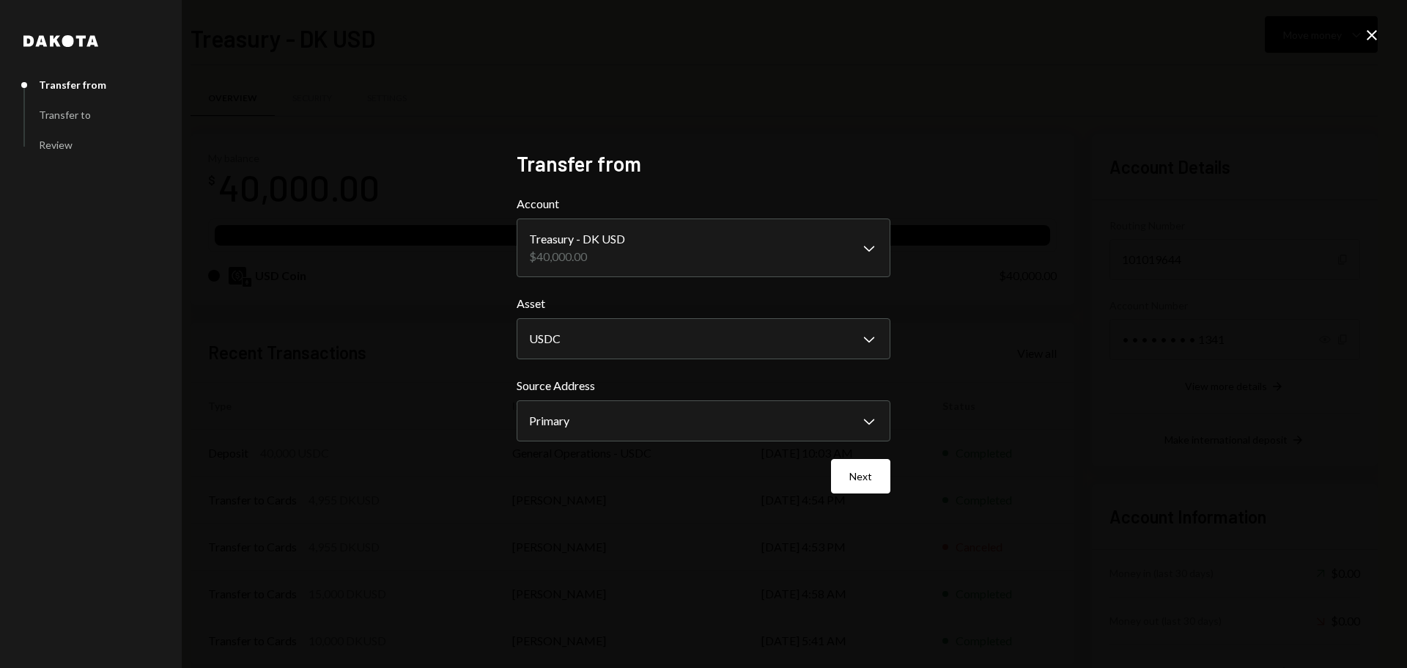
drag, startPoint x: 1362, startPoint y: 43, endPoint x: 1375, endPoint y: 29, distance: 19.2
click at [1375, 29] on div "**********" at bounding box center [703, 334] width 1407 height 668
click at [1375, 29] on icon "Close" at bounding box center [1372, 35] width 18 height 18
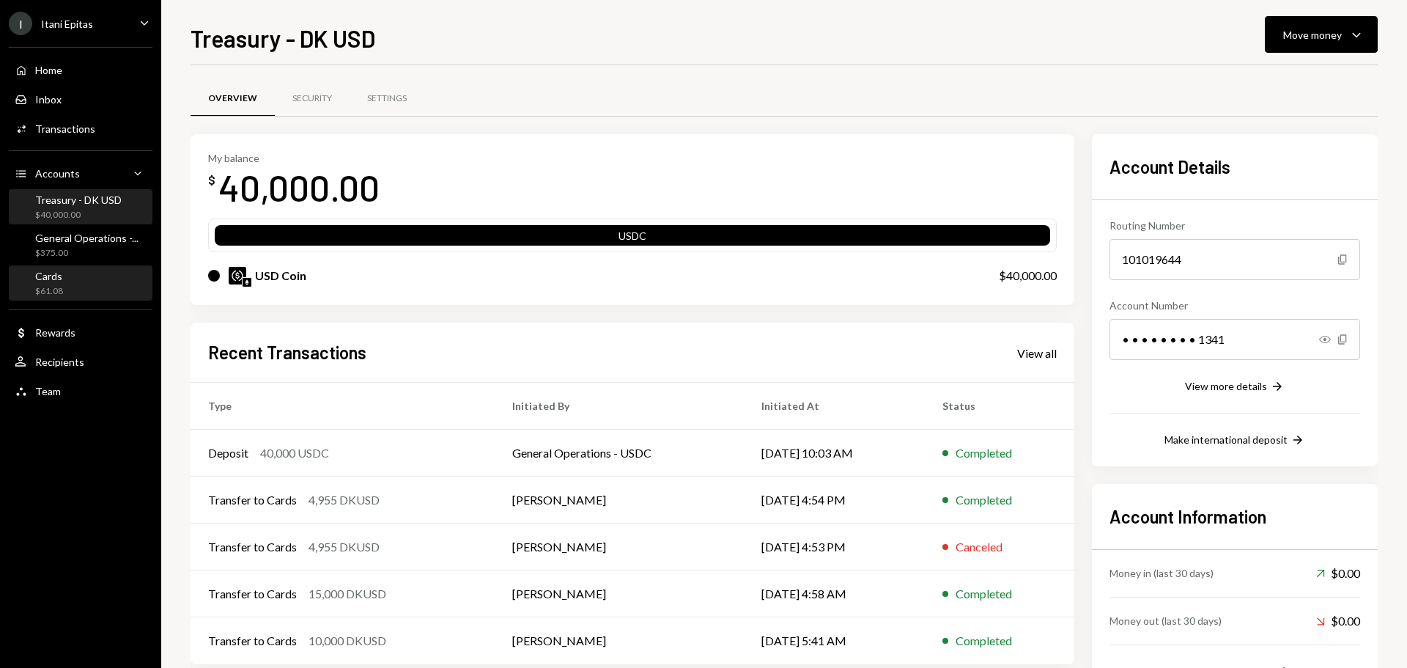
click at [78, 279] on div "Cards $61.08" at bounding box center [81, 284] width 132 height 28
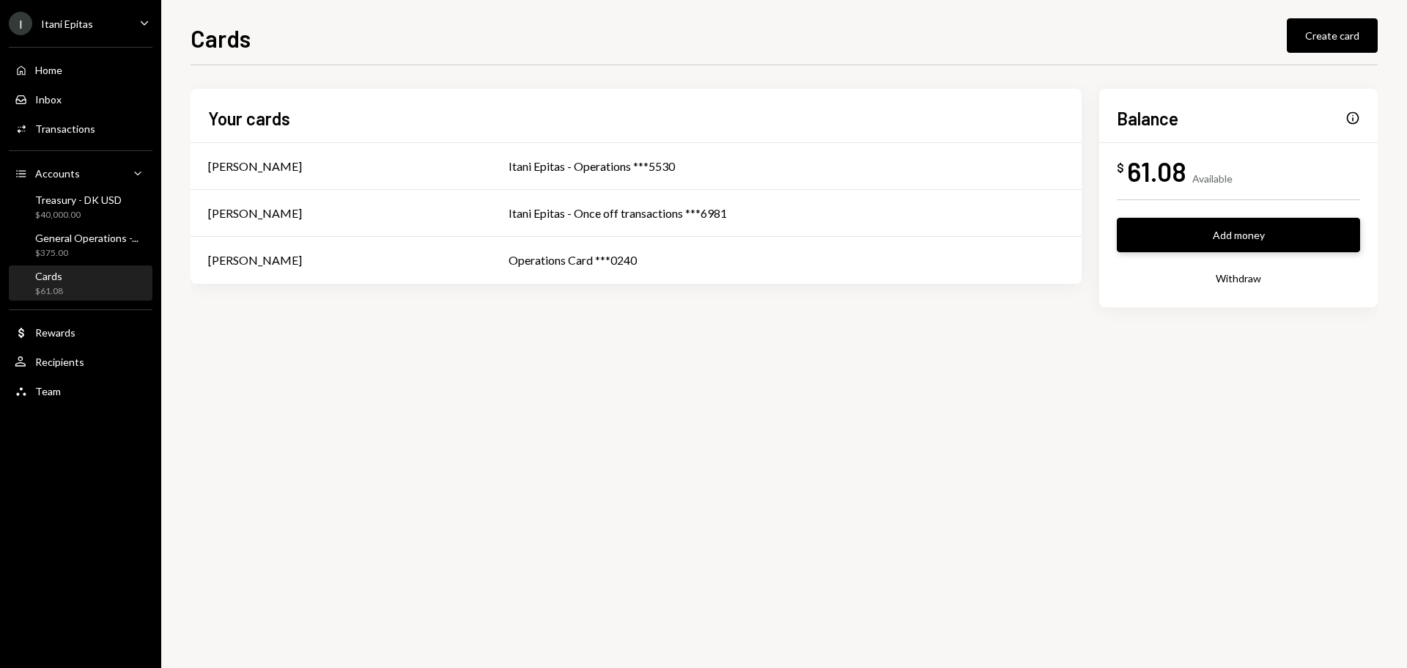
click at [1232, 233] on button "Add money" at bounding box center [1238, 235] width 243 height 34
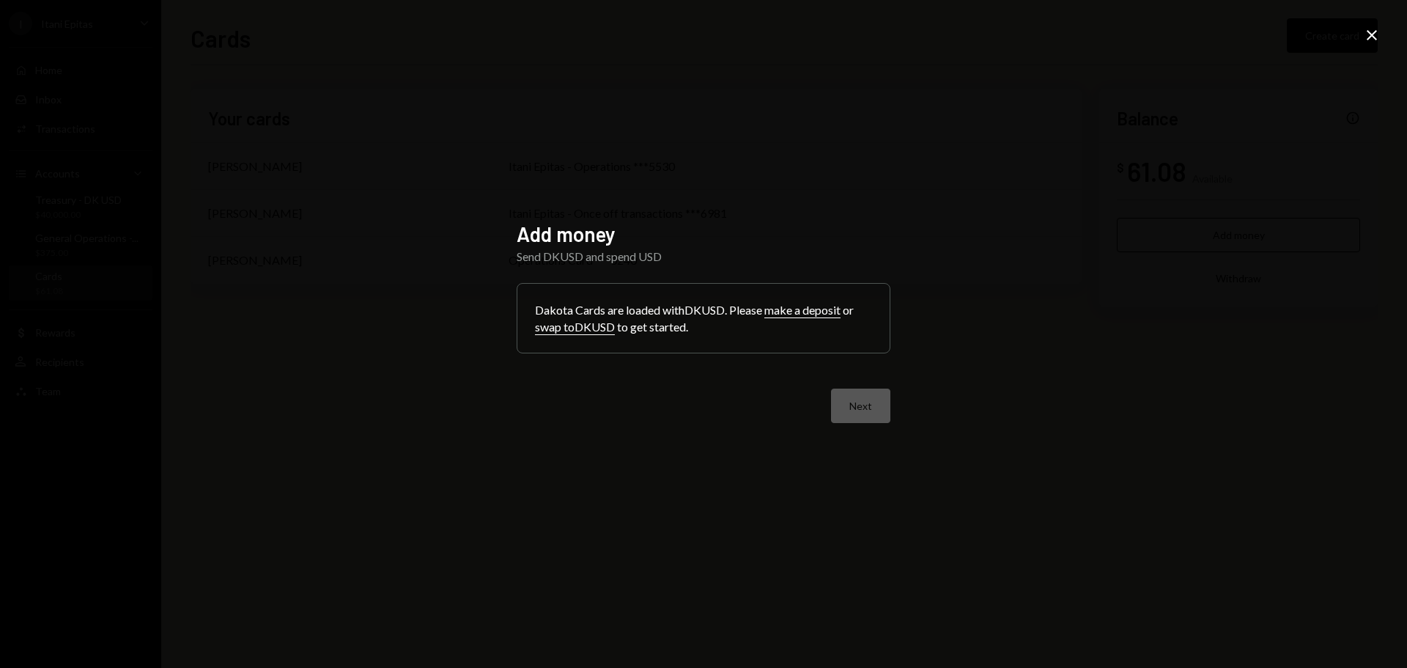
click at [605, 328] on button "swap to DKUSD" at bounding box center [575, 326] width 80 height 15
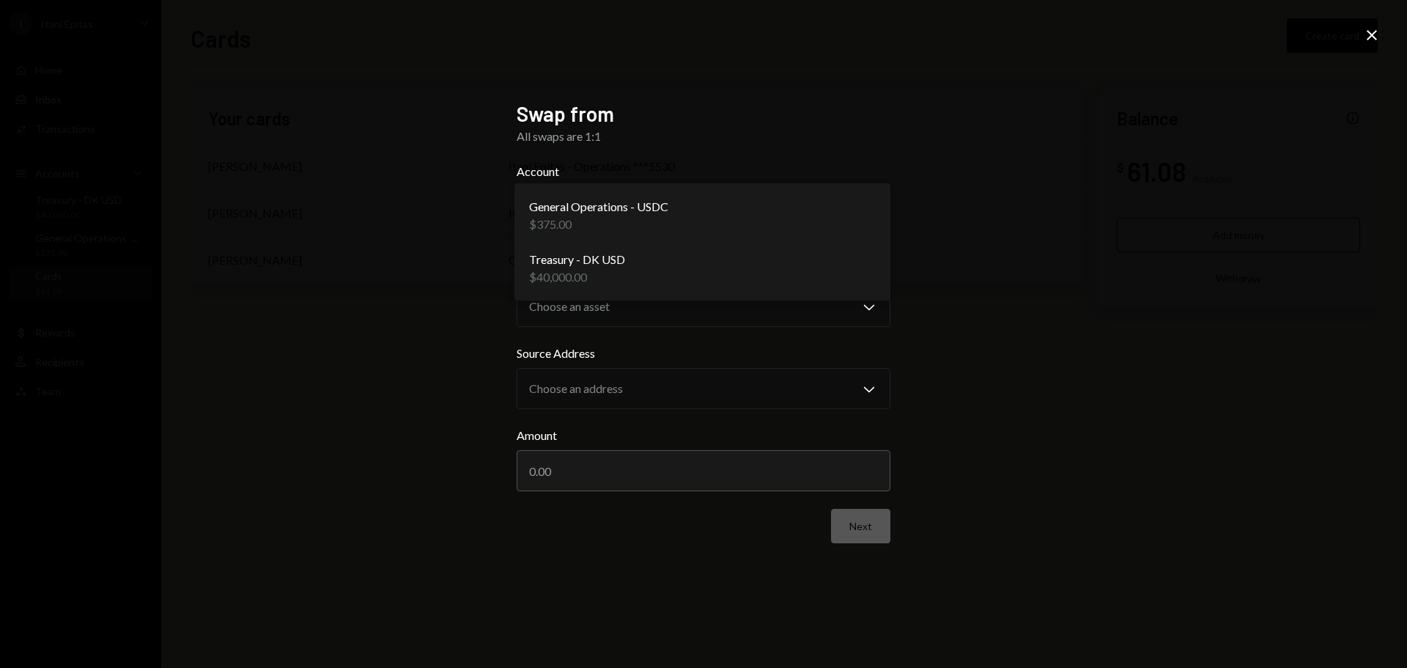
click at [688, 230] on body "**********" at bounding box center [703, 334] width 1407 height 668
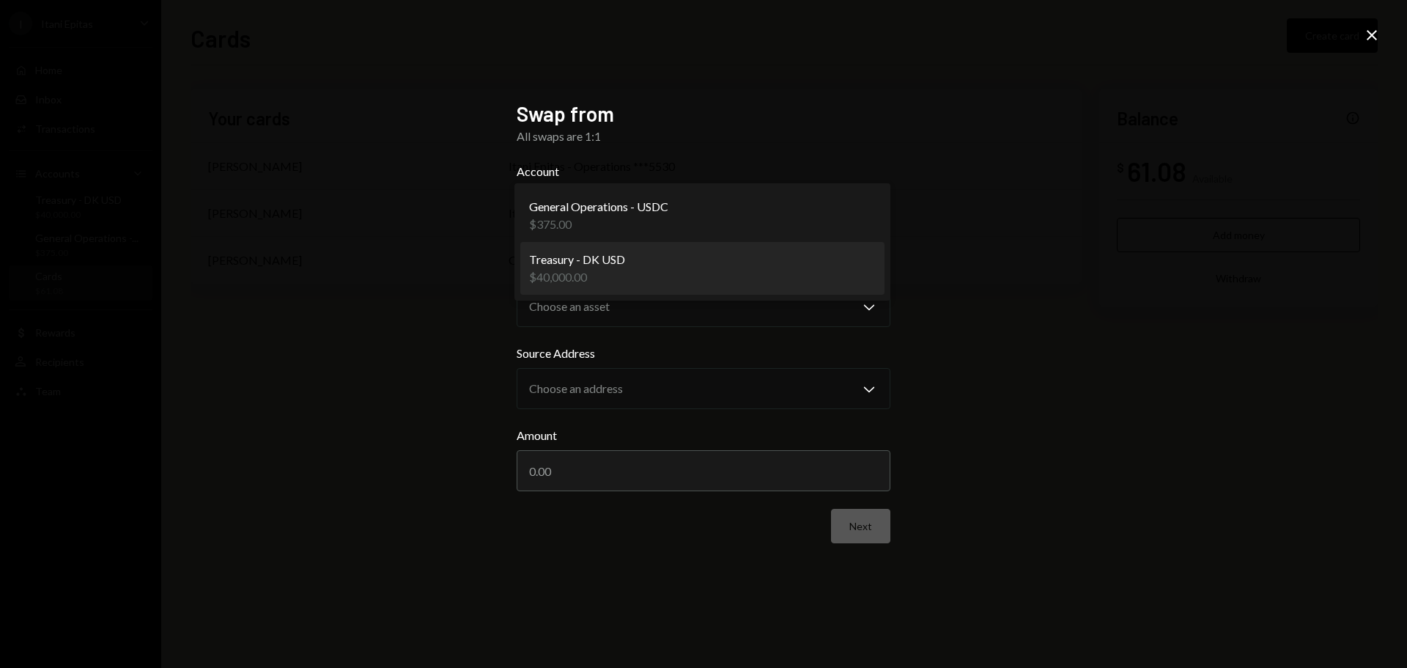
select select "**********"
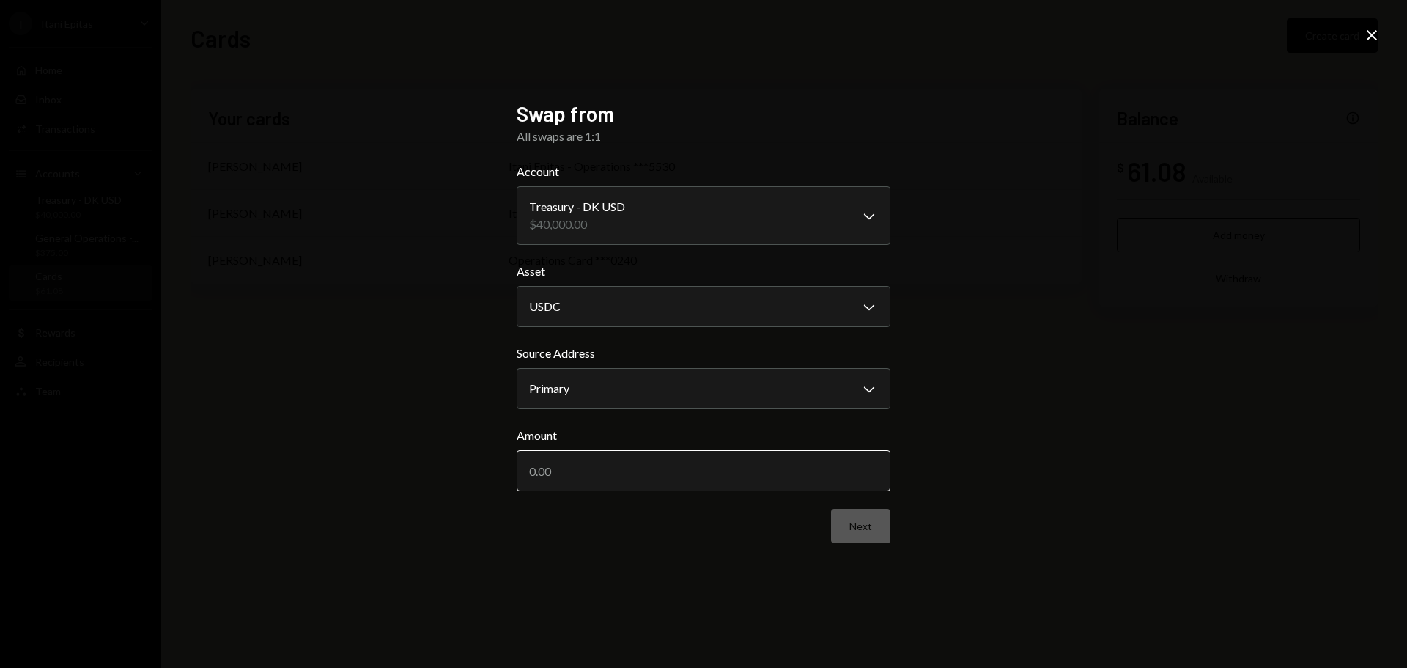
click at [586, 471] on input "Amount" at bounding box center [704, 470] width 374 height 41
type input "40000"
click at [862, 524] on button "Next" at bounding box center [860, 526] width 59 height 34
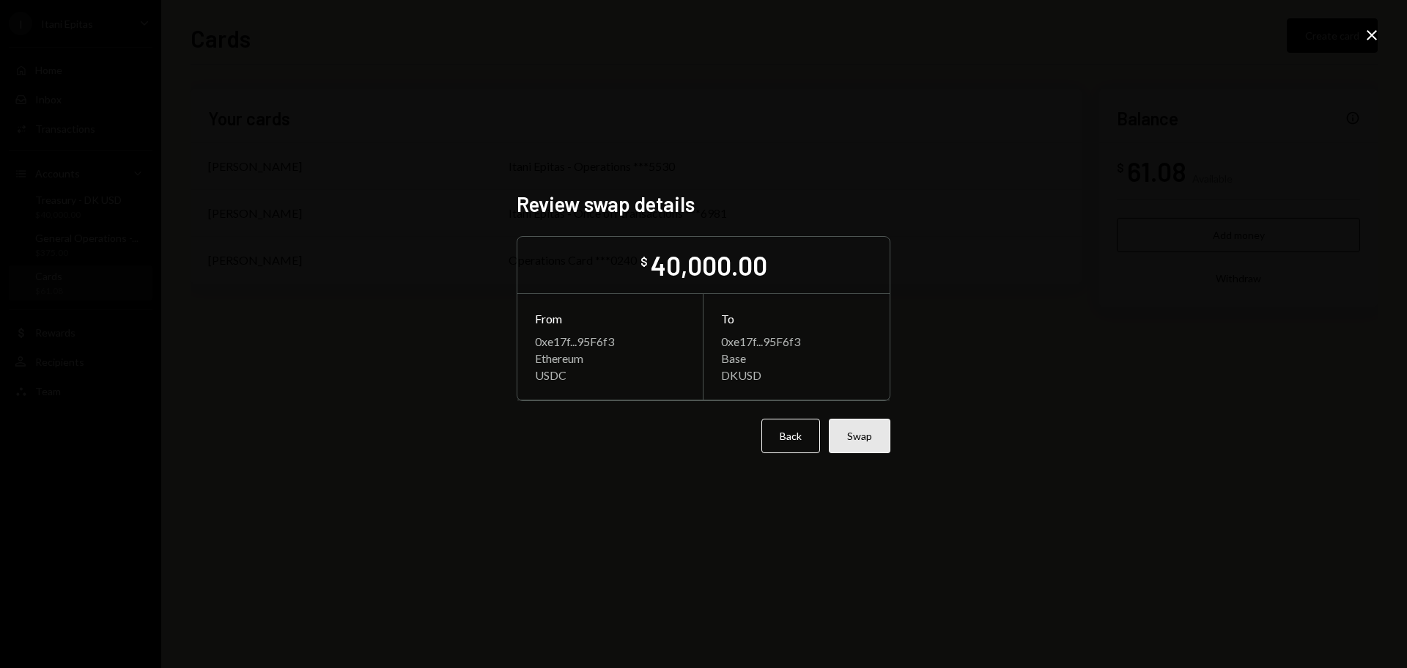
click at [856, 442] on button "Swap" at bounding box center [860, 435] width 62 height 34
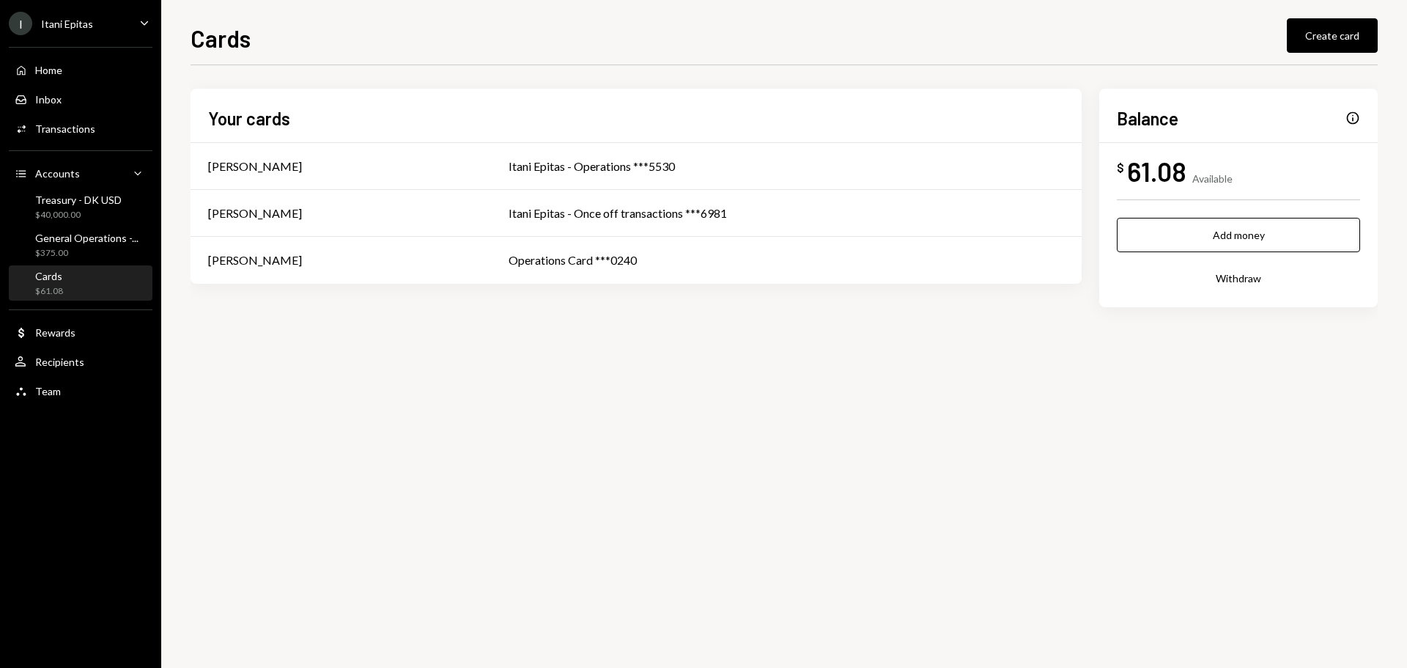
click at [76, 289] on div "Cards $61.08" at bounding box center [81, 284] width 132 height 28
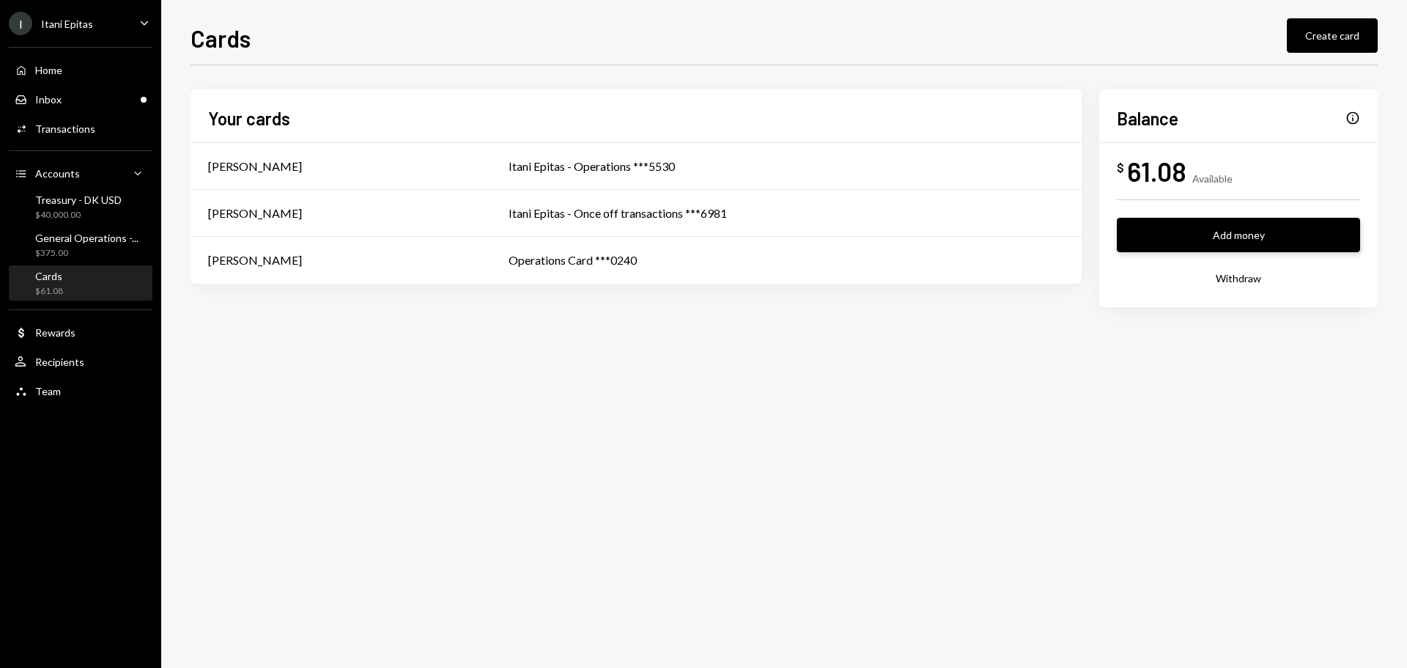
click at [1274, 242] on button "Add money" at bounding box center [1238, 235] width 243 height 34
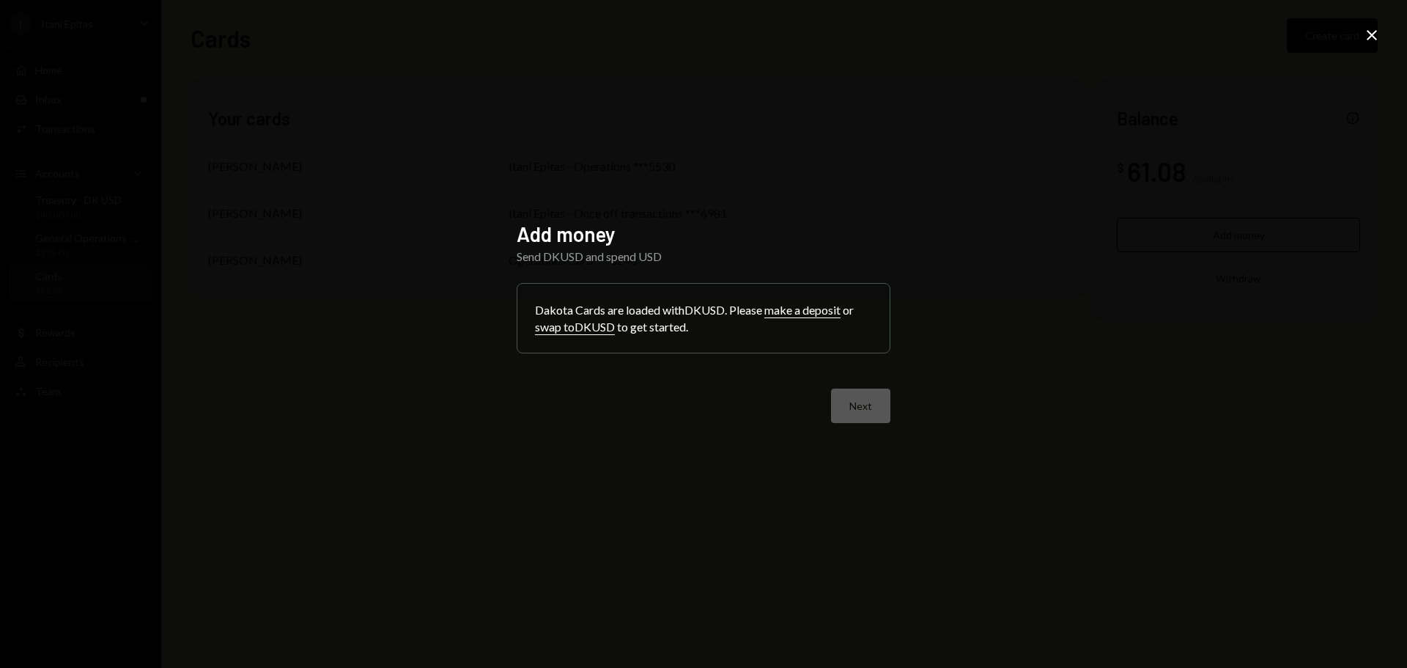
click at [1363, 30] on icon "Close" at bounding box center [1372, 35] width 18 height 18
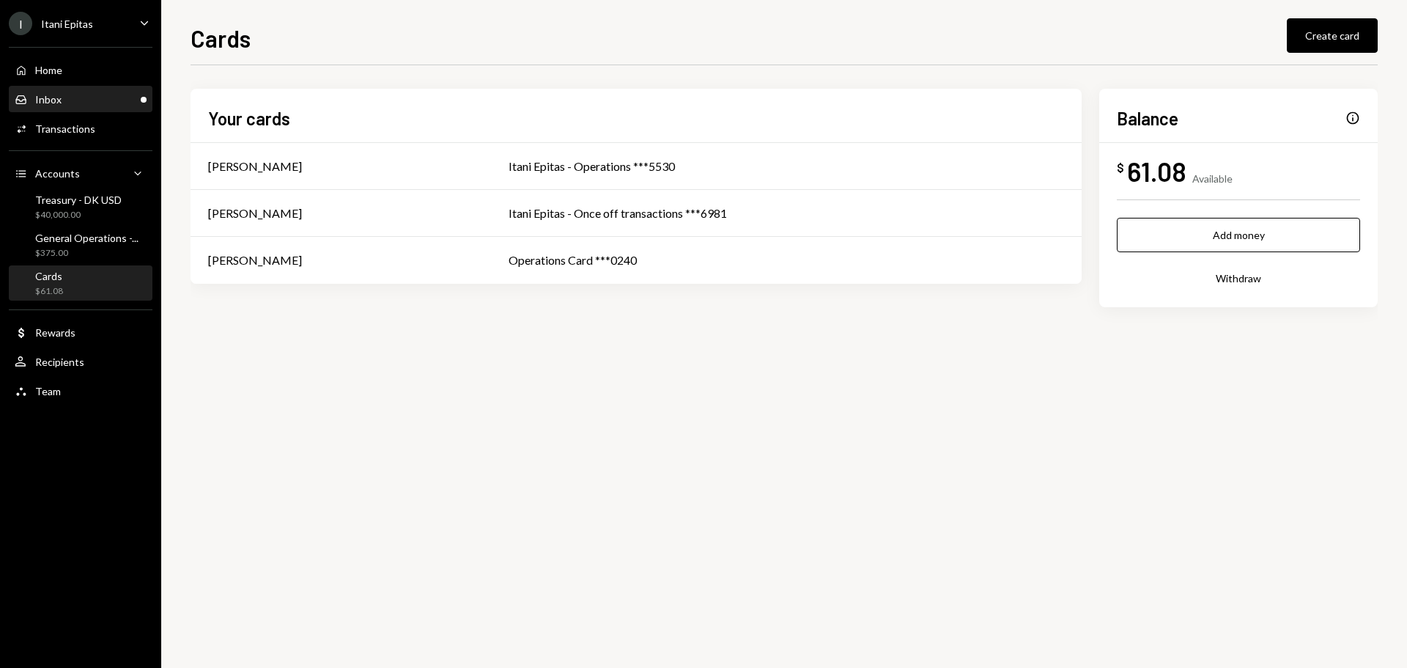
click at [62, 102] on div "Inbox Inbox" at bounding box center [81, 99] width 132 height 13
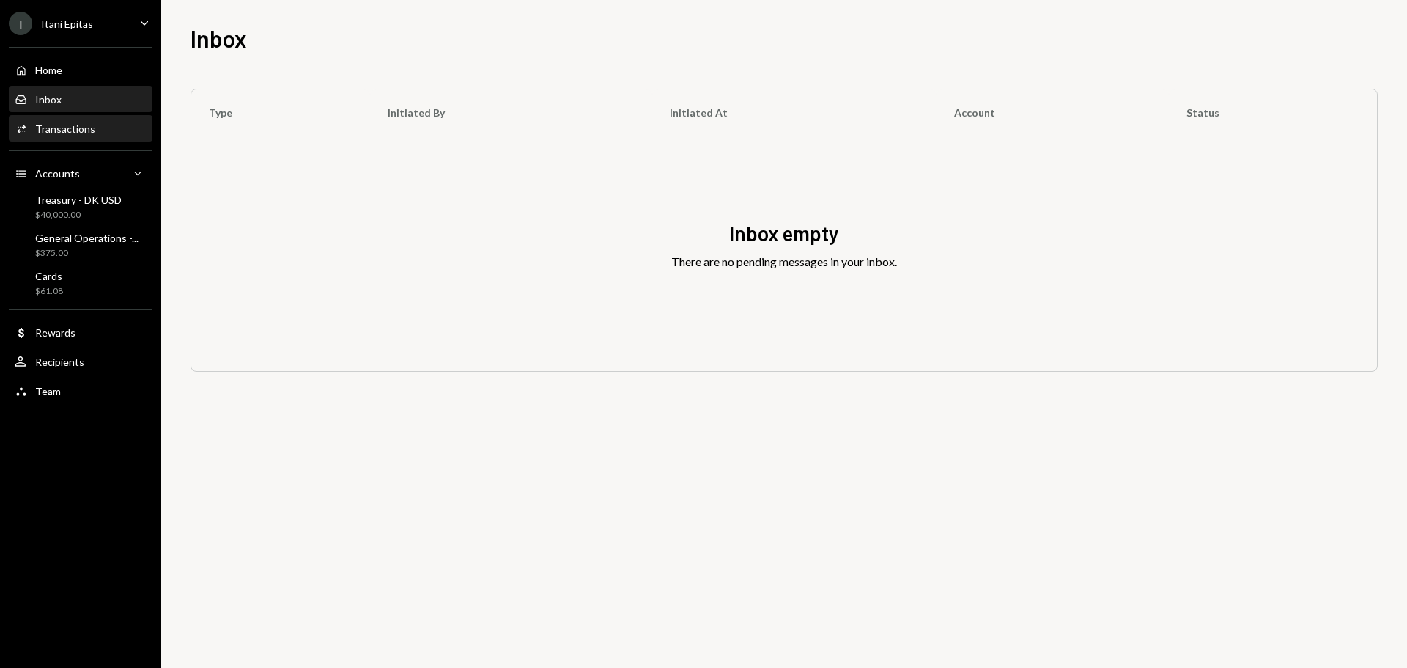
click at [73, 125] on div "Transactions" at bounding box center [65, 128] width 60 height 12
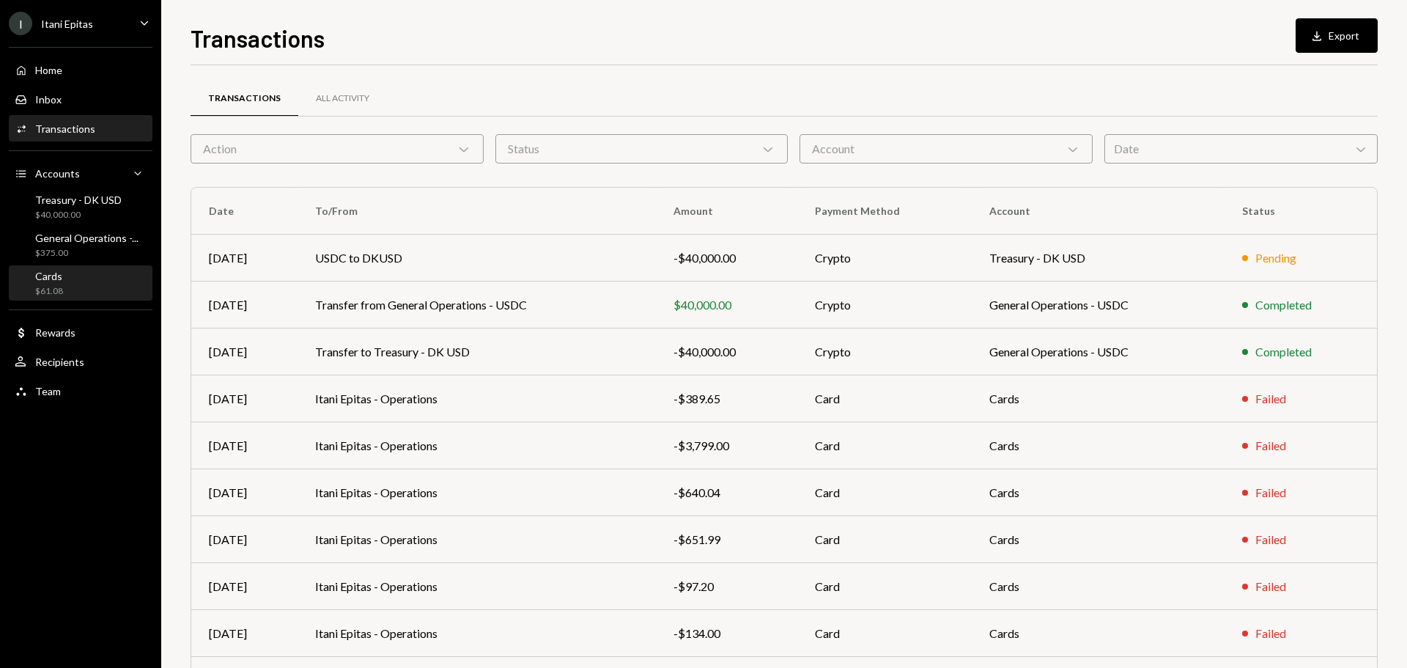
click at [78, 286] on div "Cards $61.08" at bounding box center [81, 284] width 132 height 28
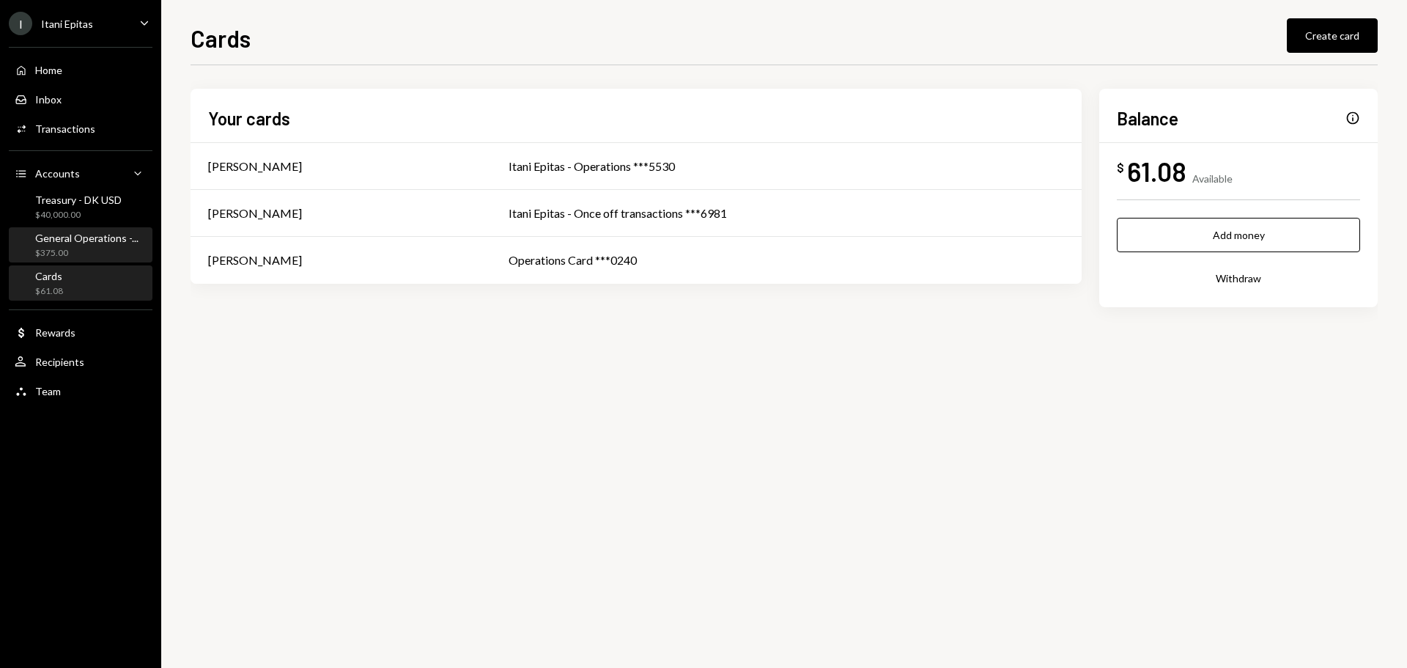
click at [71, 248] on div "$375.00" at bounding box center [86, 253] width 103 height 12
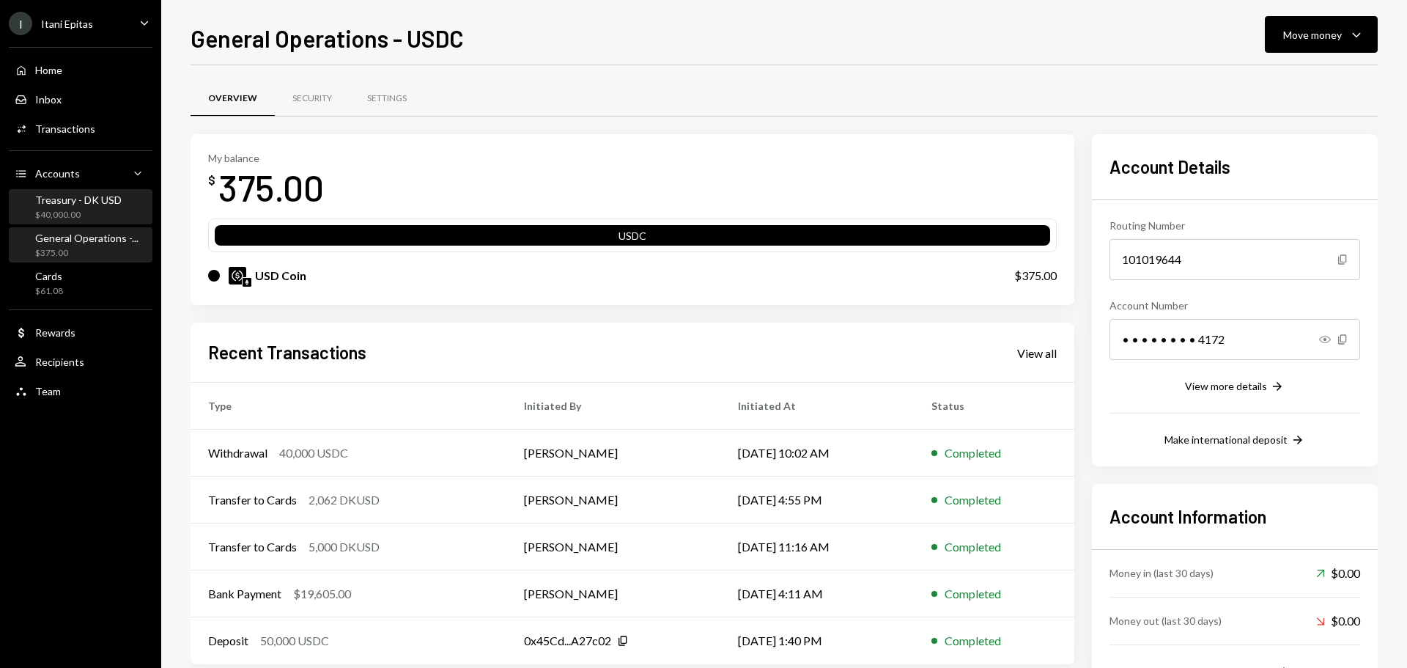
click at [71, 209] on div "$40,000.00" at bounding box center [78, 215] width 86 height 12
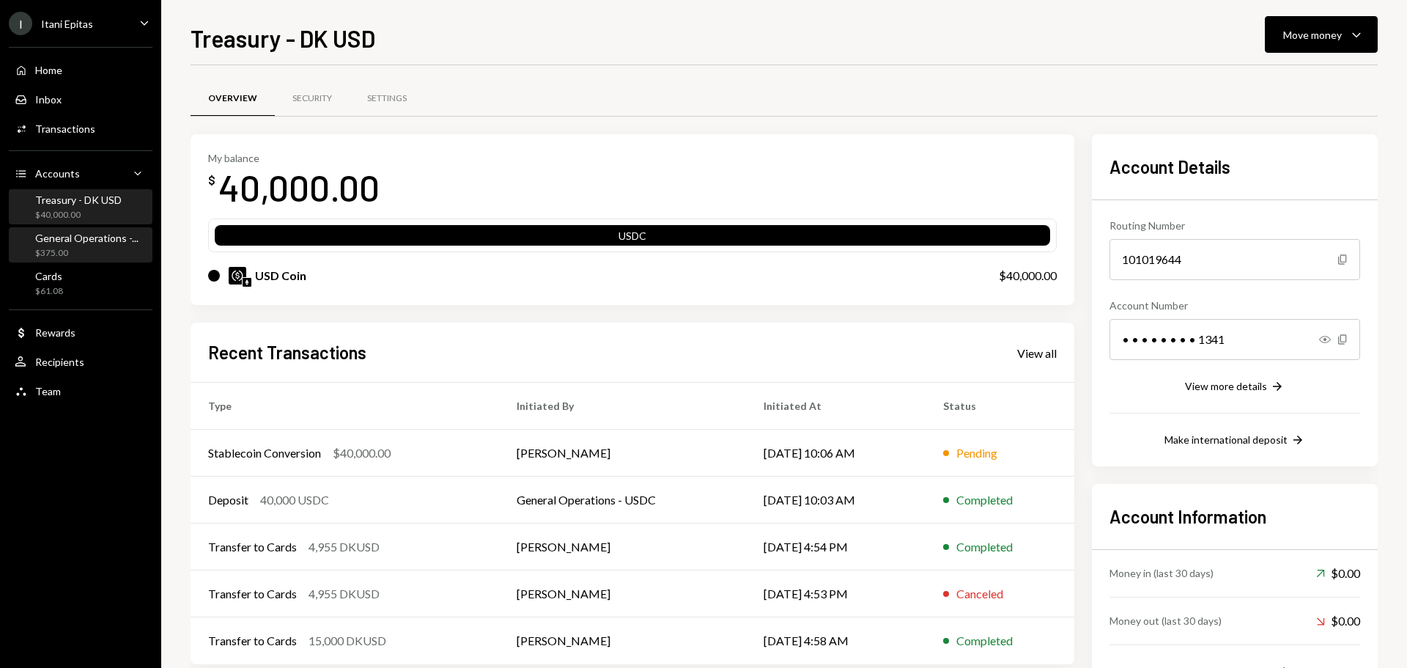
click at [69, 237] on div "General Operations -..." at bounding box center [86, 238] width 103 height 12
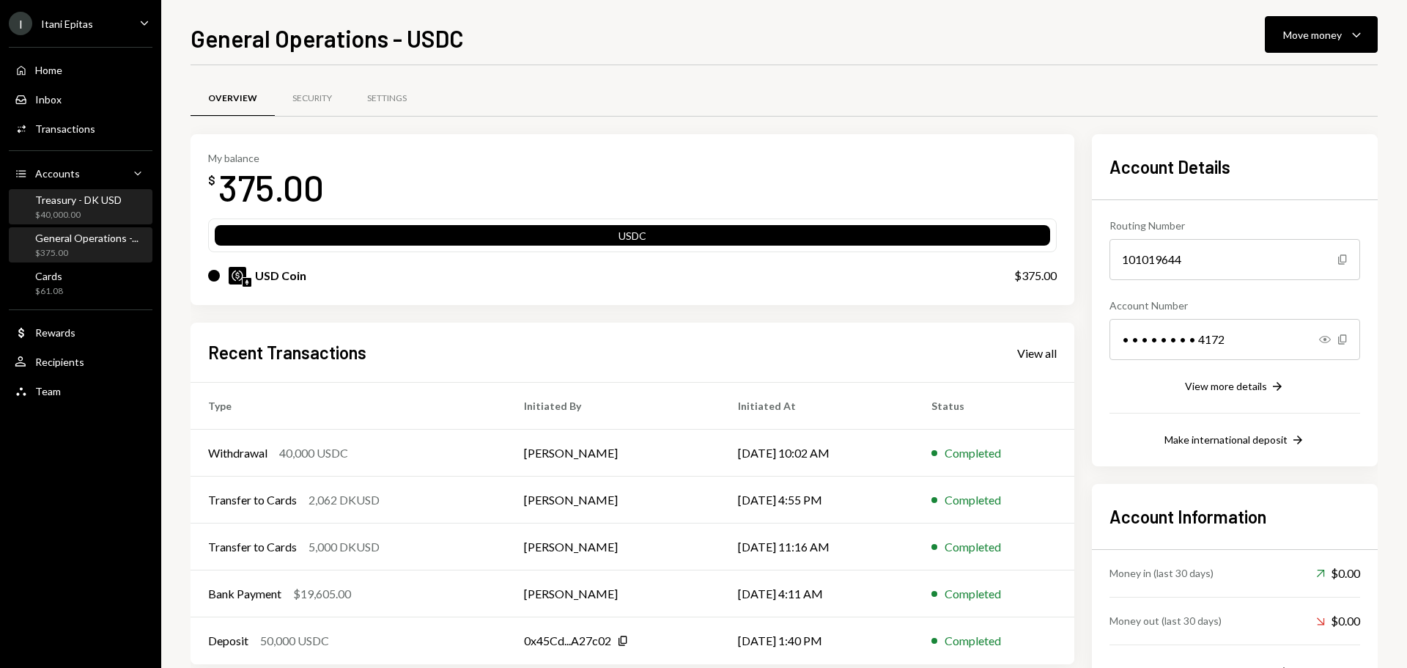
click at [72, 203] on div "Treasury - DK USD" at bounding box center [78, 199] width 86 height 12
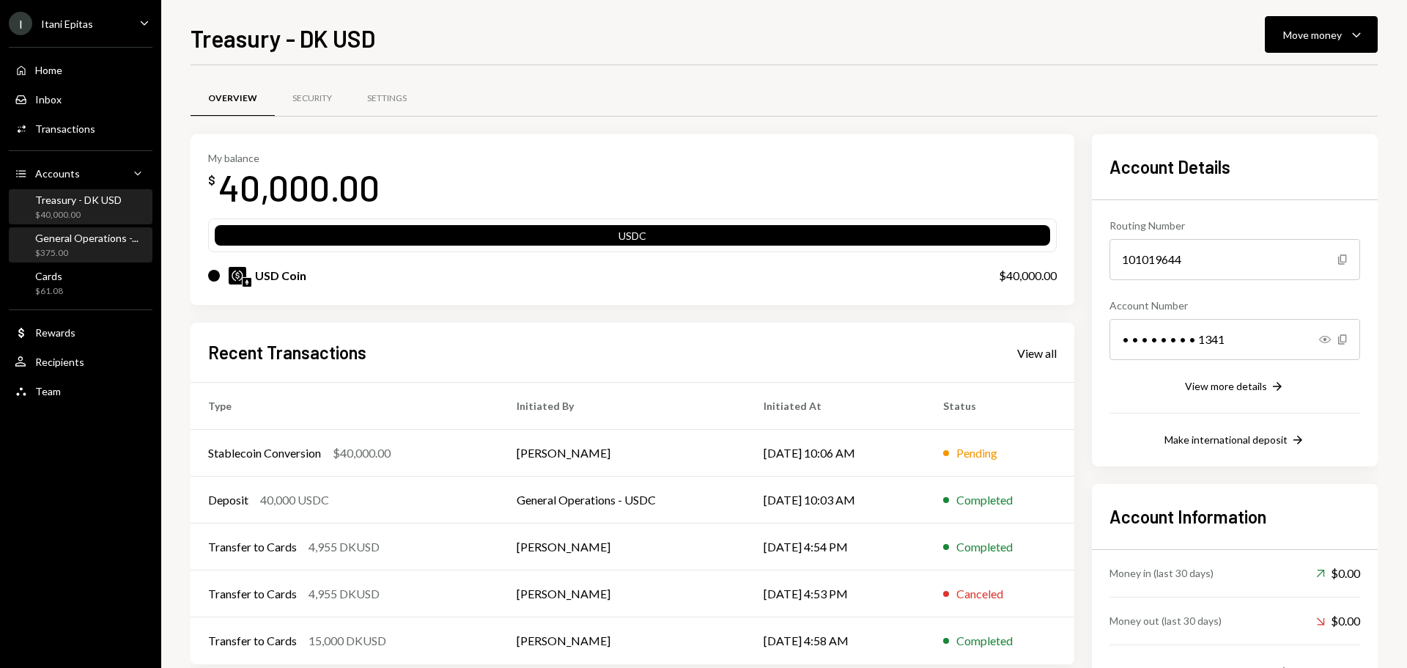
click at [75, 251] on div "$375.00" at bounding box center [86, 253] width 103 height 12
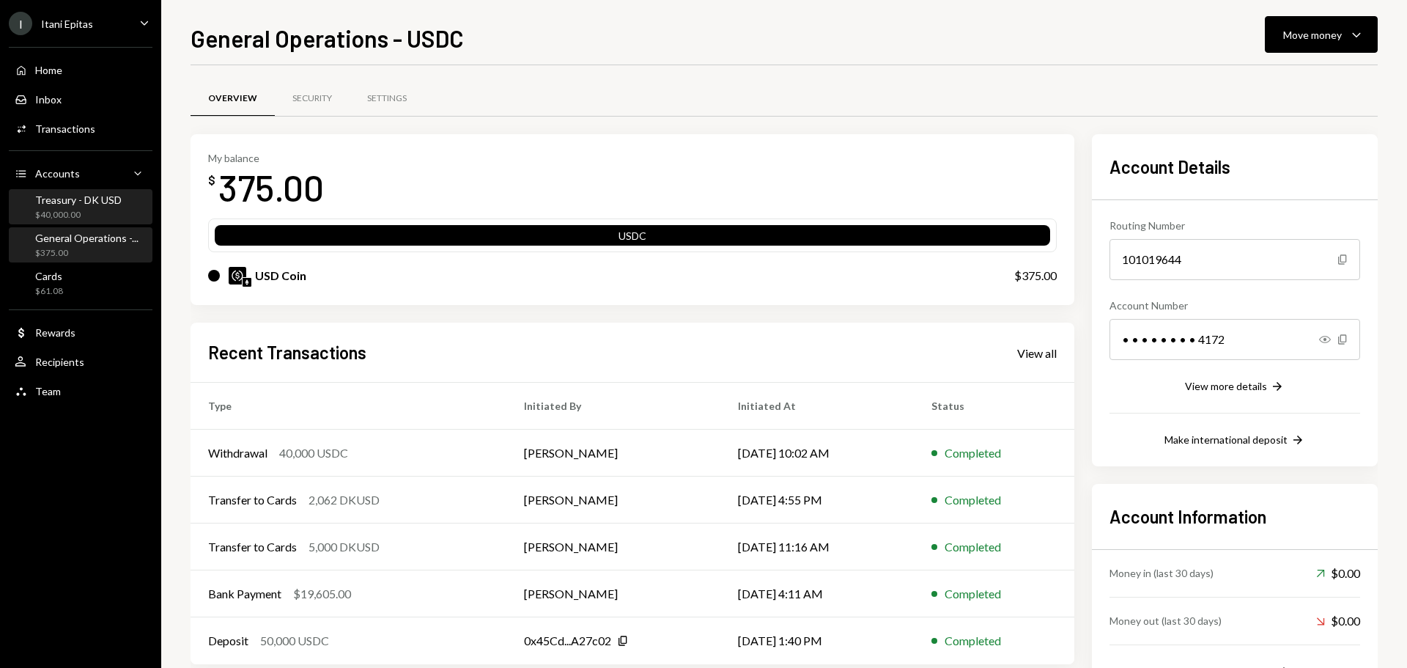
click at [64, 214] on div "$40,000.00" at bounding box center [78, 215] width 86 height 12
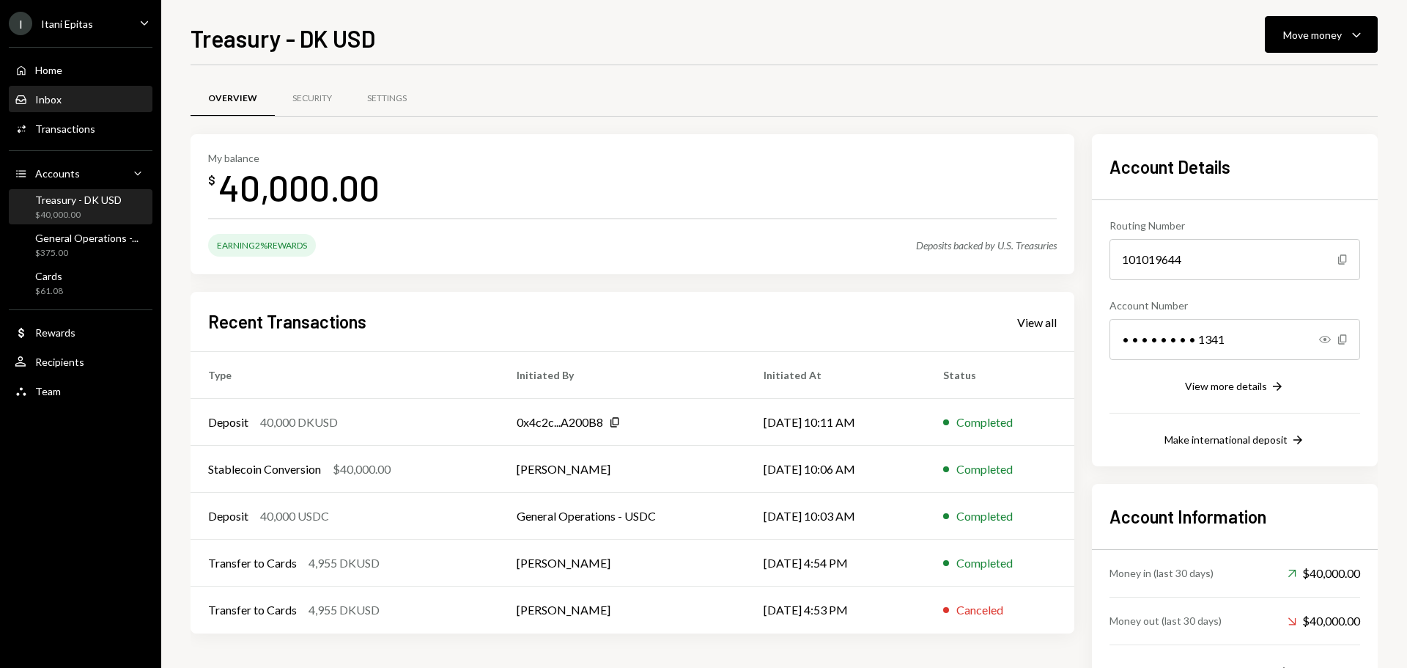
click at [45, 102] on div "Inbox" at bounding box center [48, 99] width 26 height 12
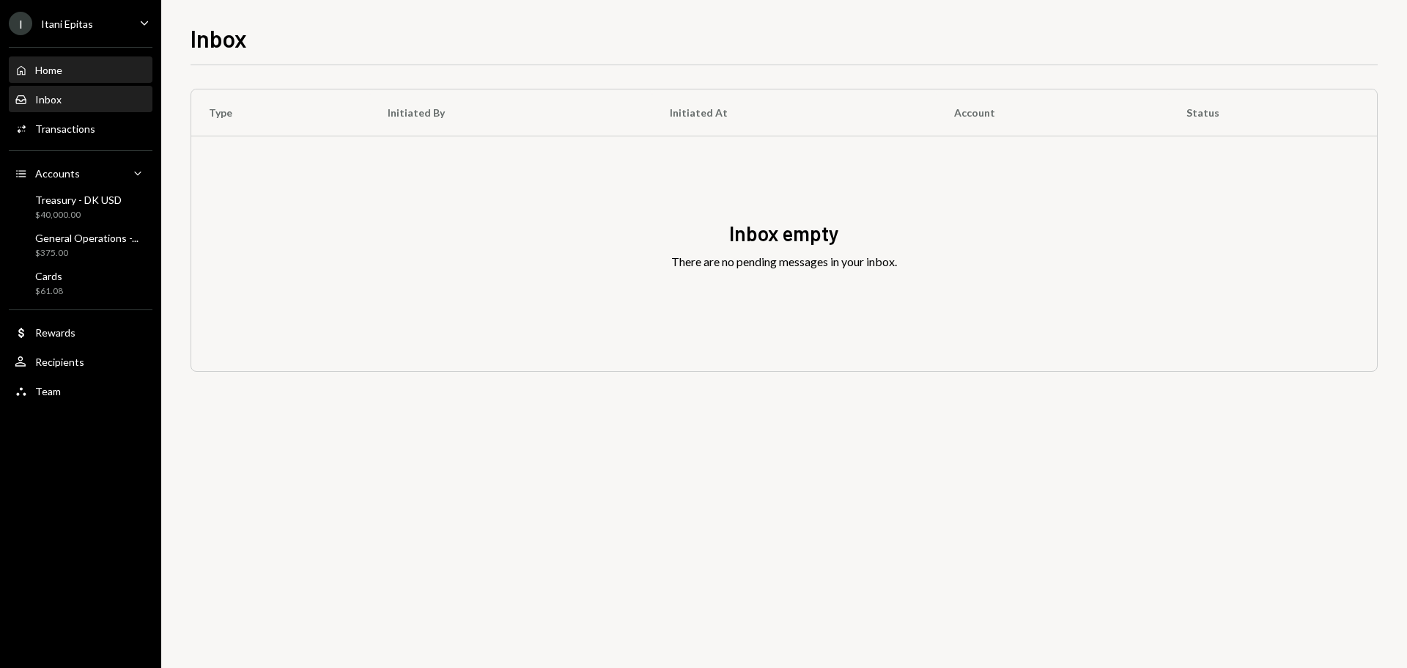
click at [82, 78] on div "Home Home" at bounding box center [81, 70] width 132 height 25
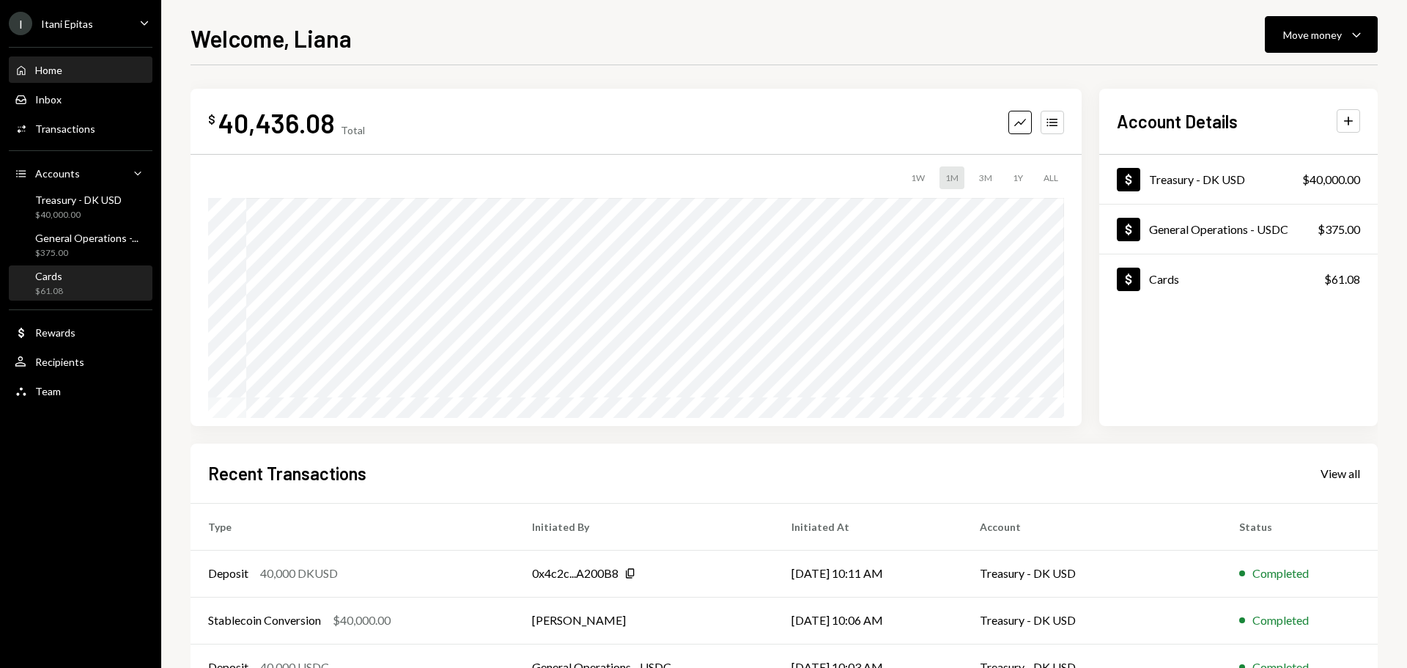
click at [65, 295] on div "Cards $61.08" at bounding box center [81, 284] width 132 height 28
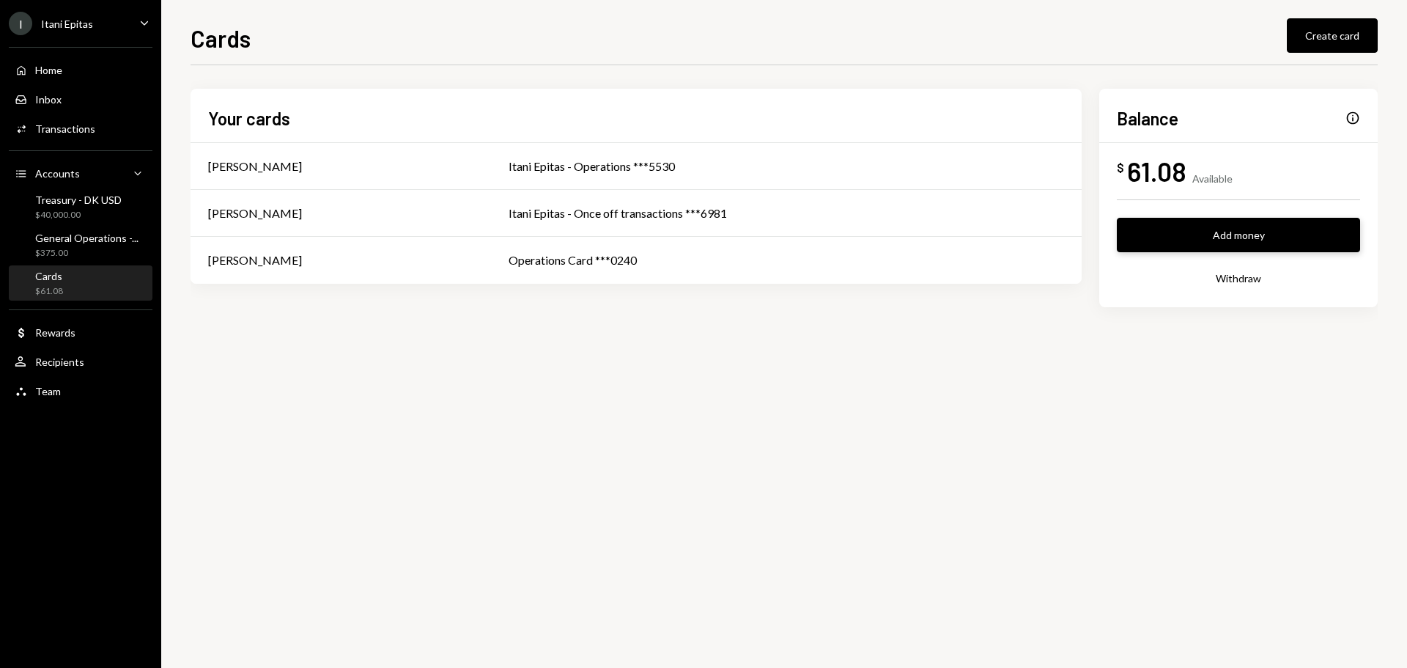
click at [1178, 219] on button "Add money" at bounding box center [1238, 235] width 243 height 34
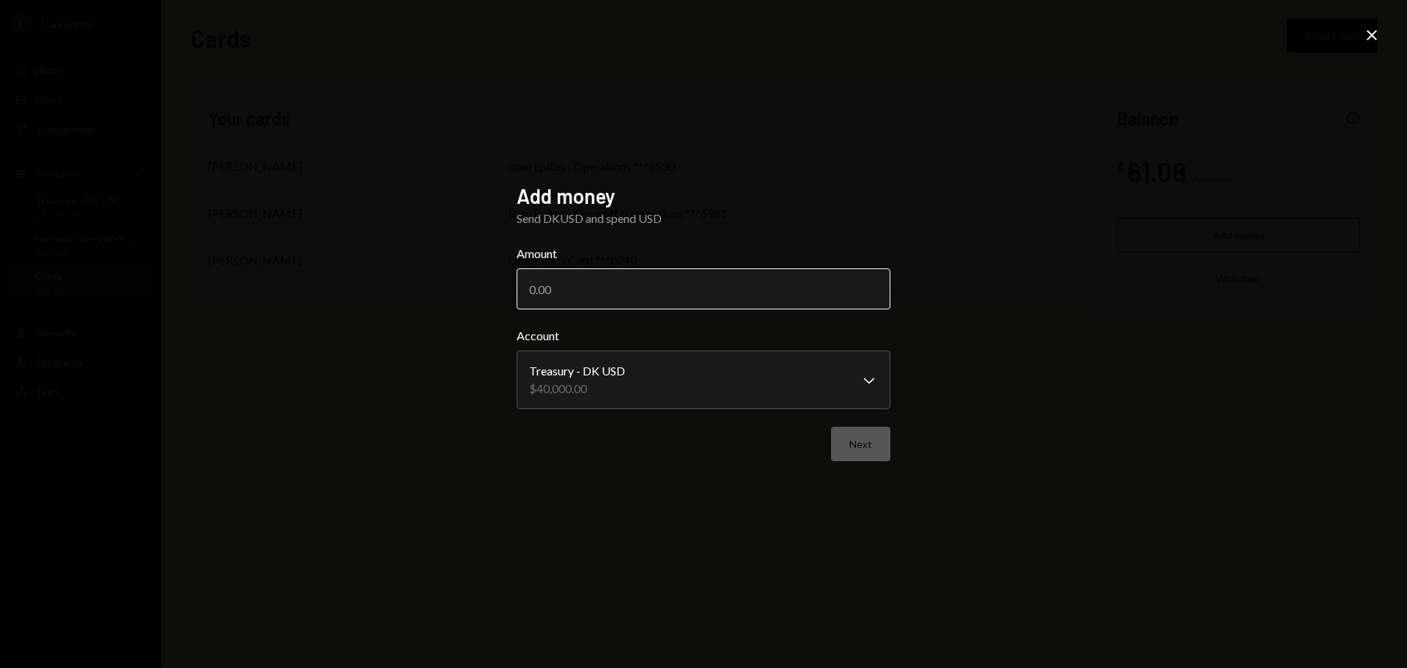
click at [628, 295] on input "Amount" at bounding box center [704, 288] width 374 height 41
type input "40000"
click at [873, 458] on button "Next" at bounding box center [860, 443] width 59 height 34
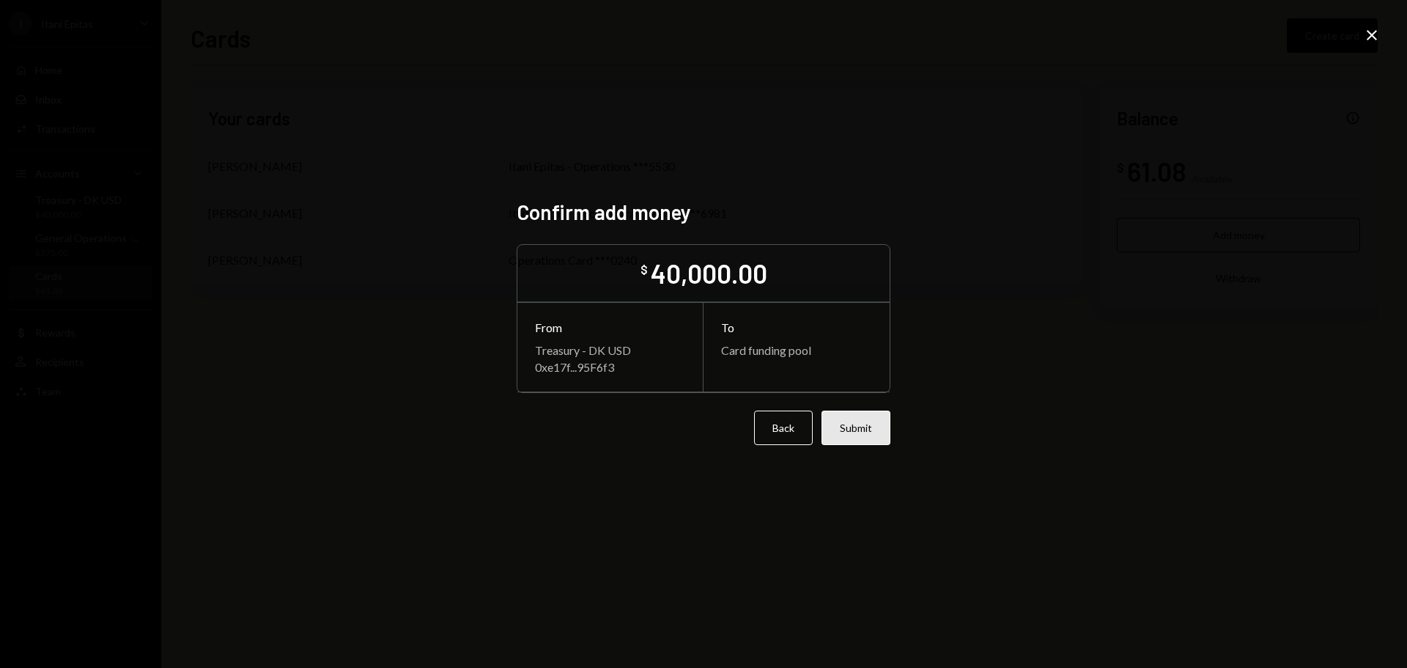
click at [851, 424] on button "Submit" at bounding box center [855, 427] width 69 height 34
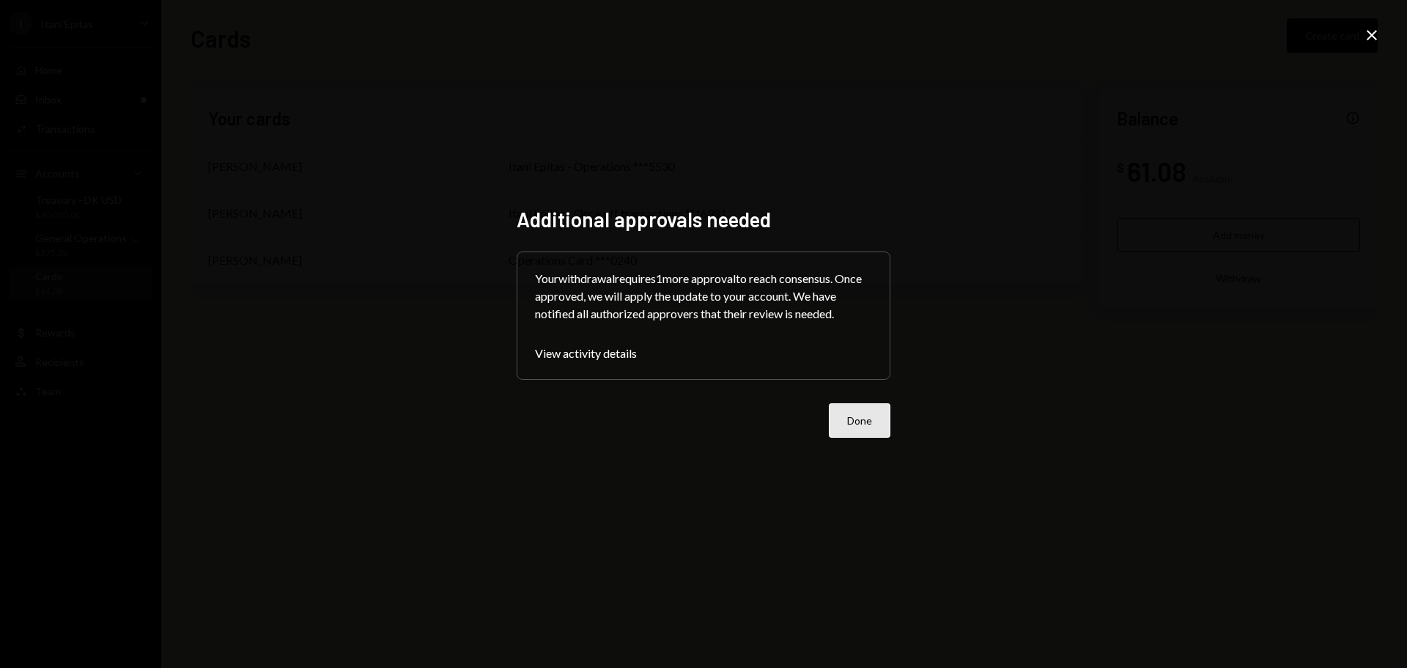
click at [863, 435] on button "Done" at bounding box center [860, 420] width 62 height 34
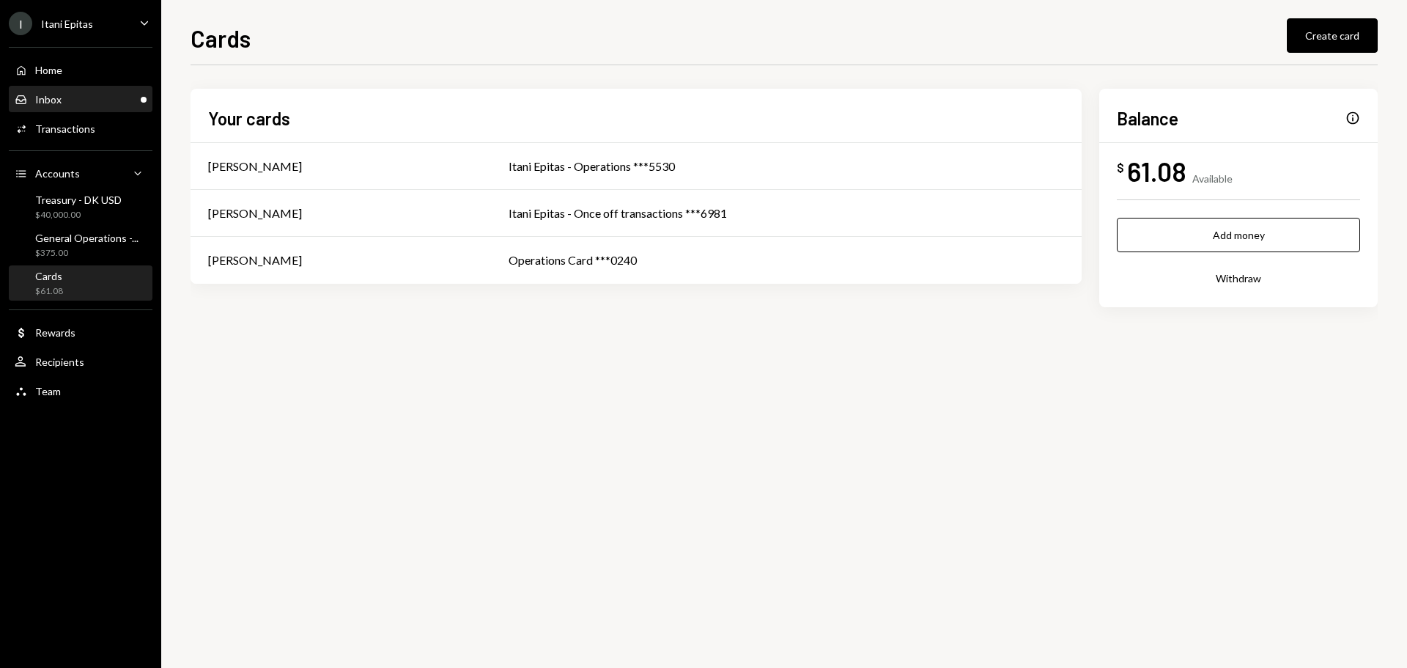
click at [72, 98] on div "Inbox Inbox" at bounding box center [81, 99] width 132 height 13
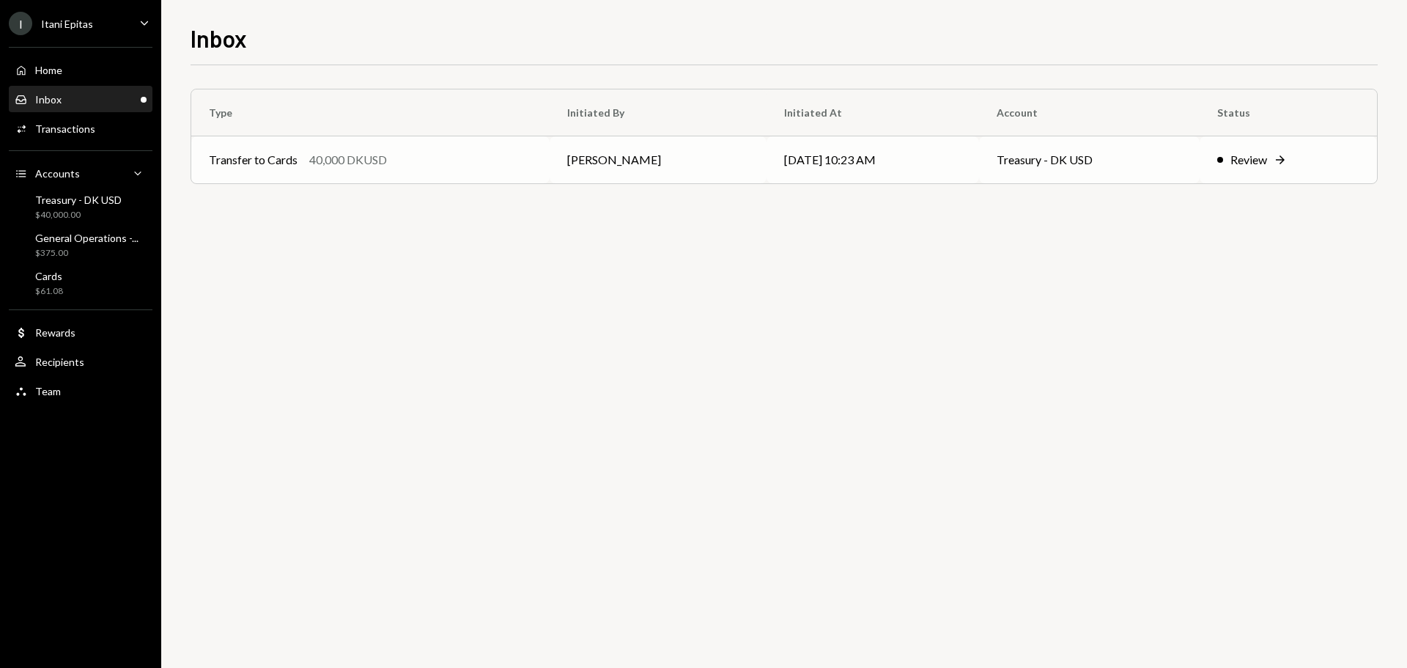
click at [1250, 166] on div "Review" at bounding box center [1248, 160] width 37 height 18
